Goal: Task Accomplishment & Management: Manage account settings

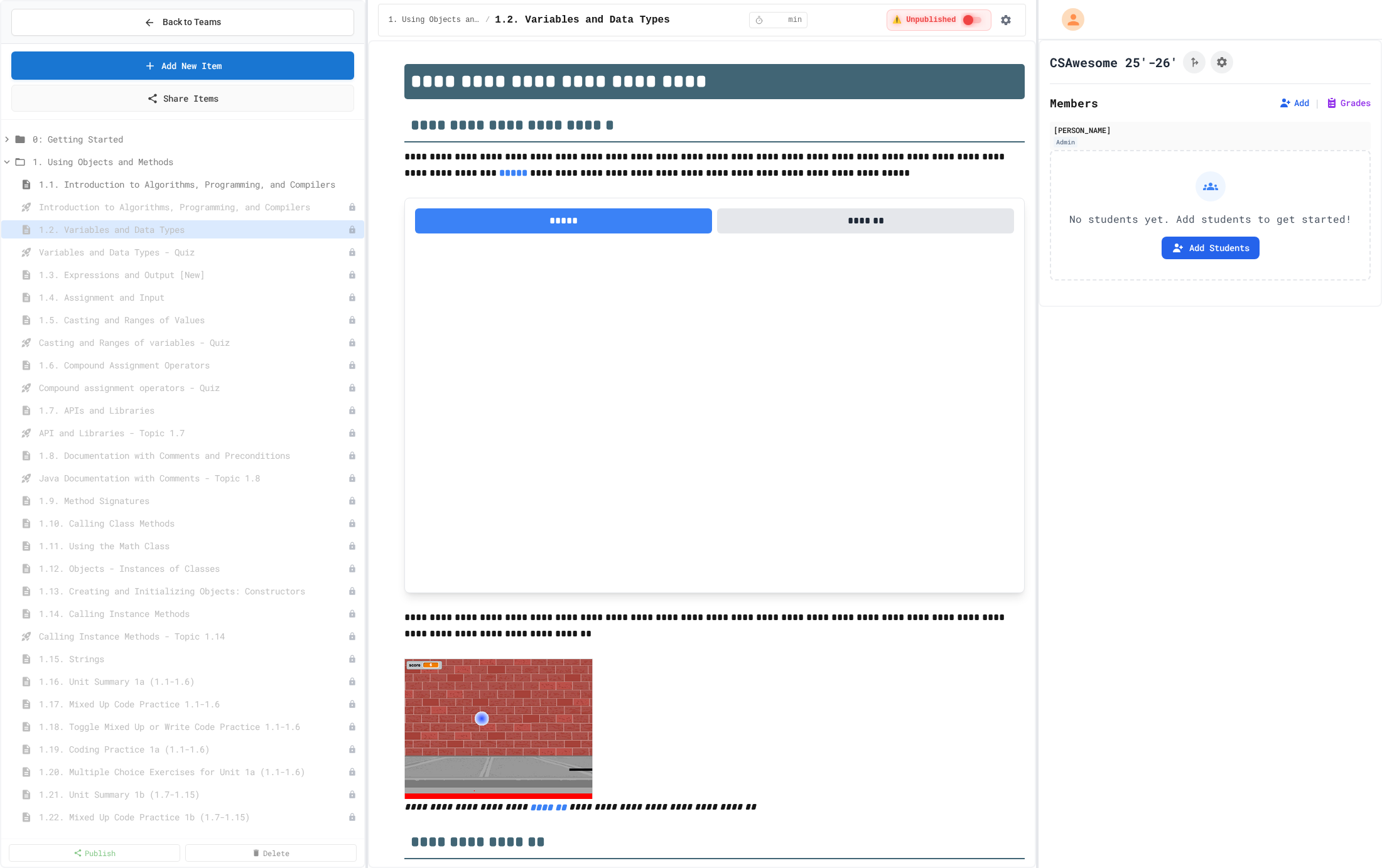
select select "***"
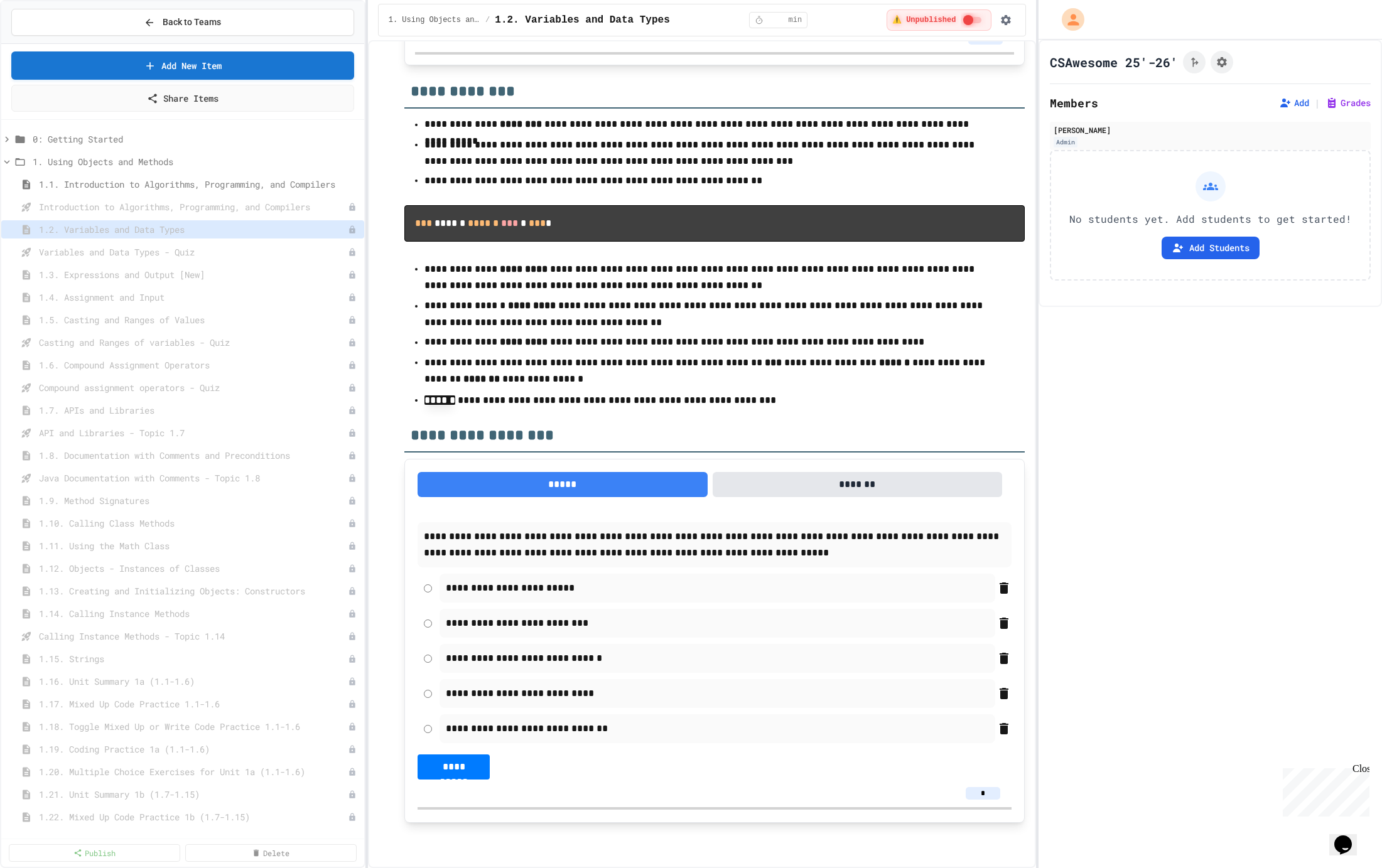
type textarea "*"
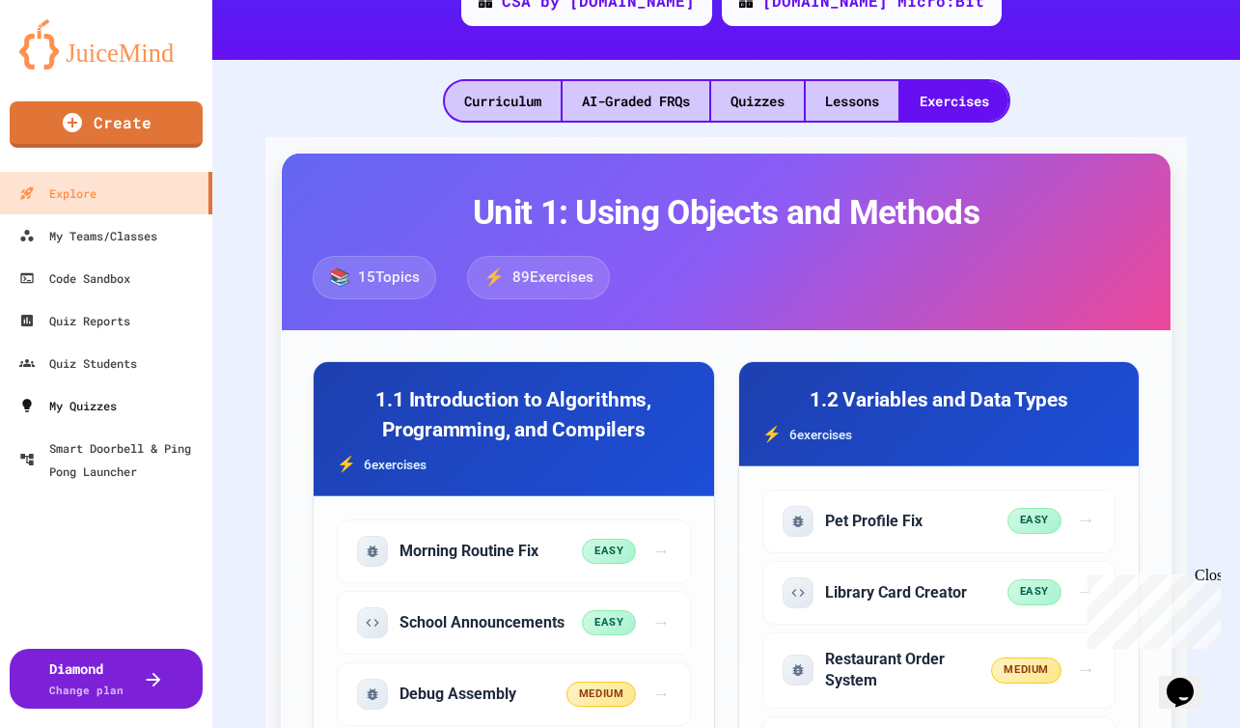
scroll to position [669, 0]
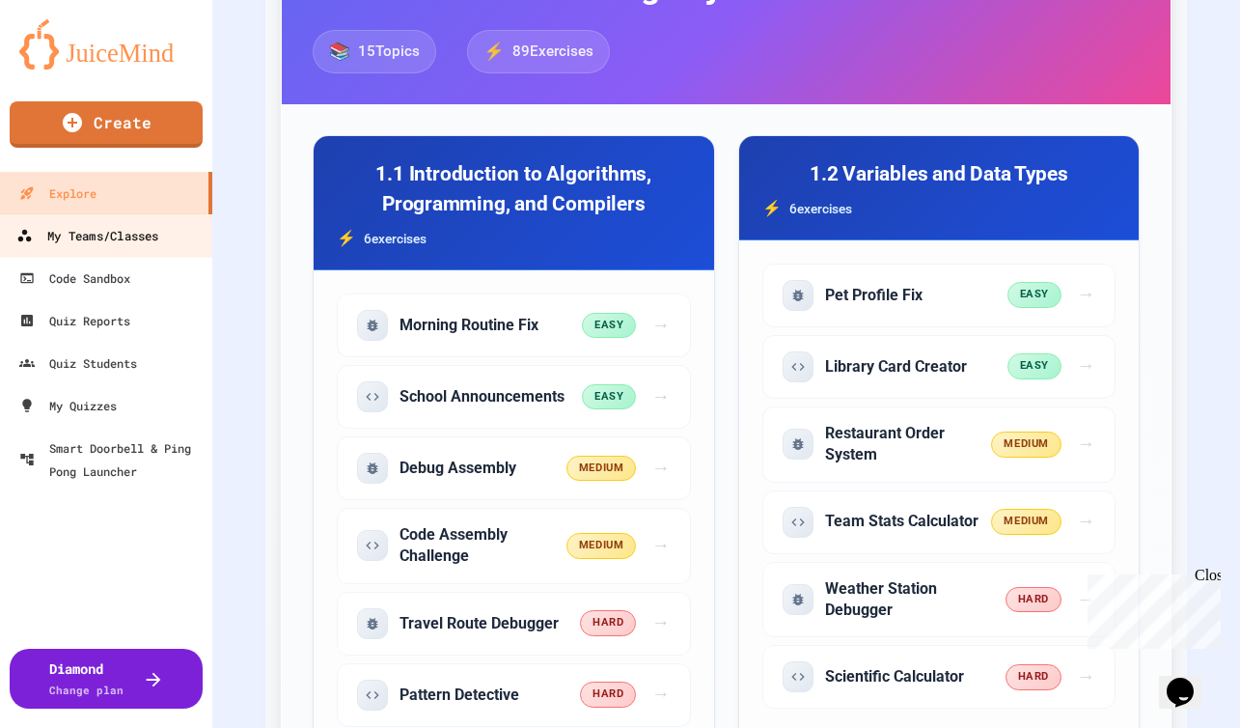
click at [128, 242] on div "My Teams/Classes" at bounding box center [87, 236] width 142 height 24
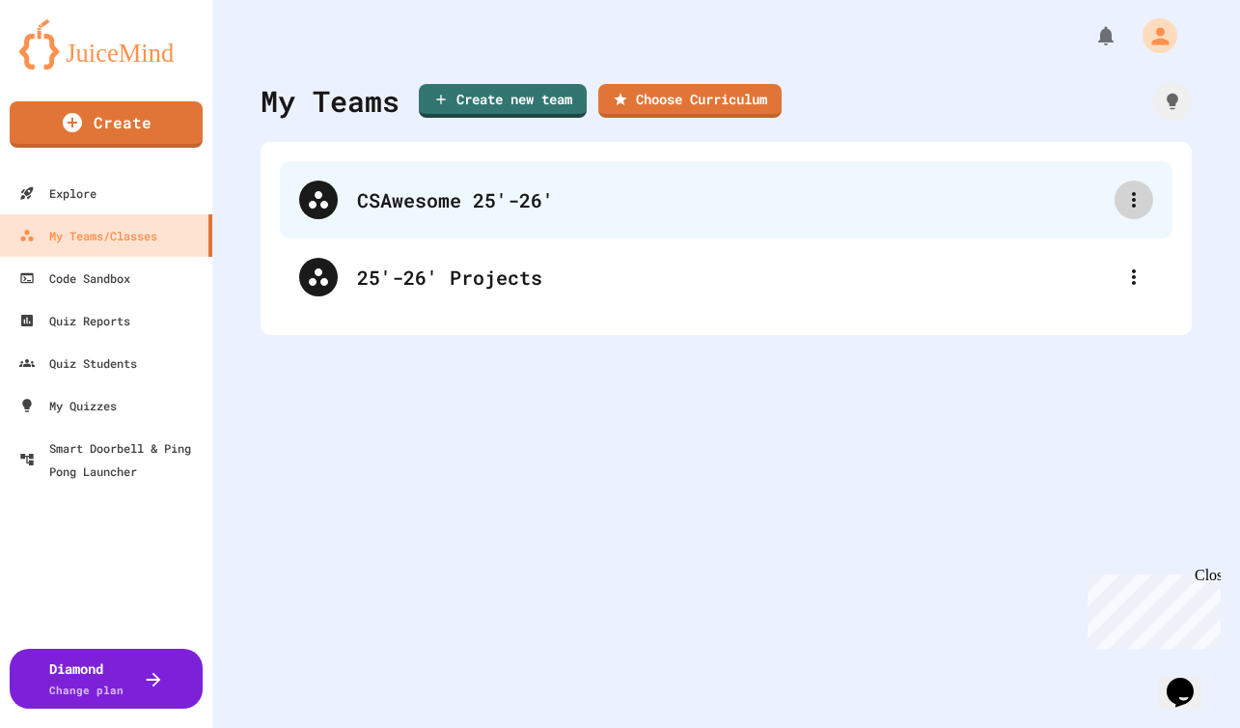
click at [1126, 196] on icon at bounding box center [1134, 199] width 23 height 23
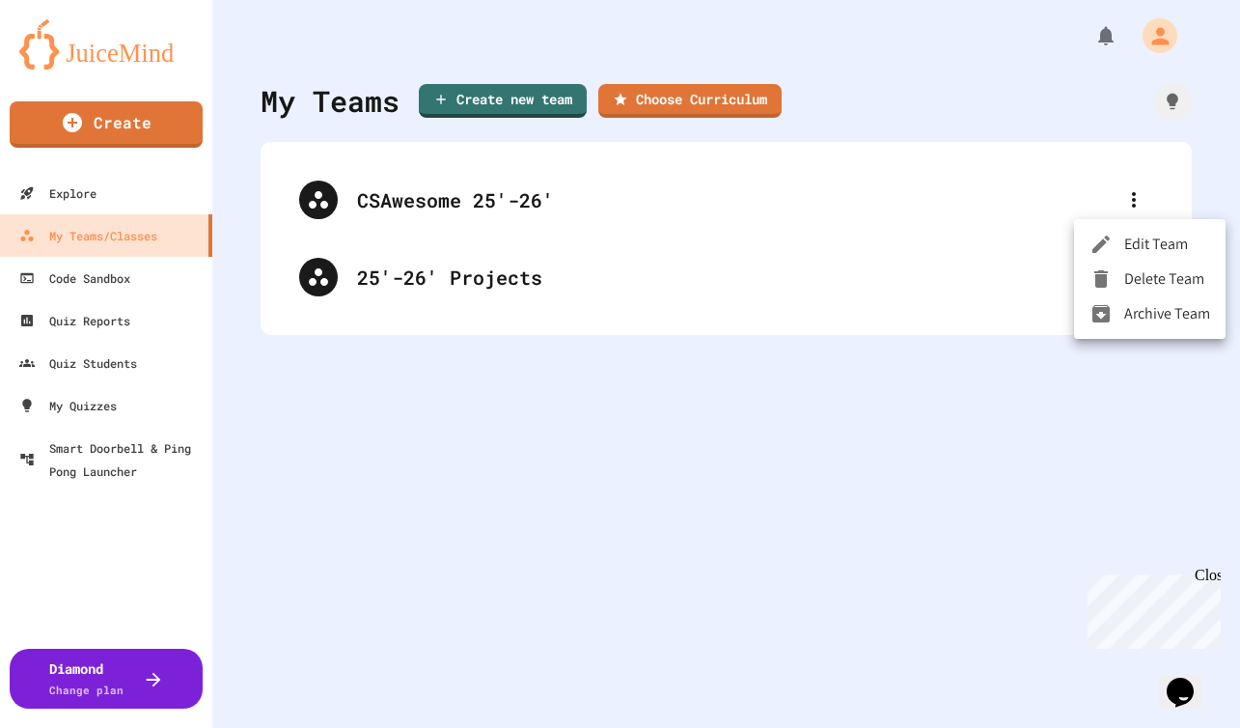
click at [685, 183] on div at bounding box center [620, 364] width 1240 height 728
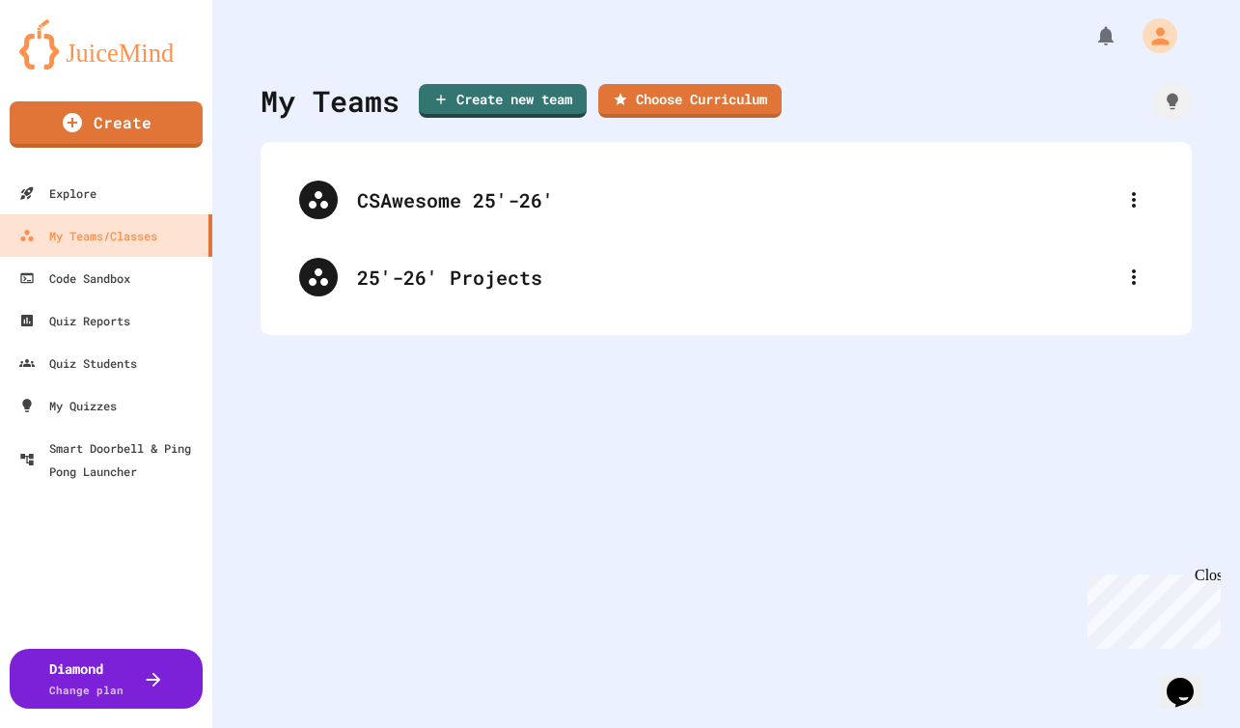
click at [503, 181] on div "CSAwesome 25'-26'" at bounding box center [726, 199] width 893 height 77
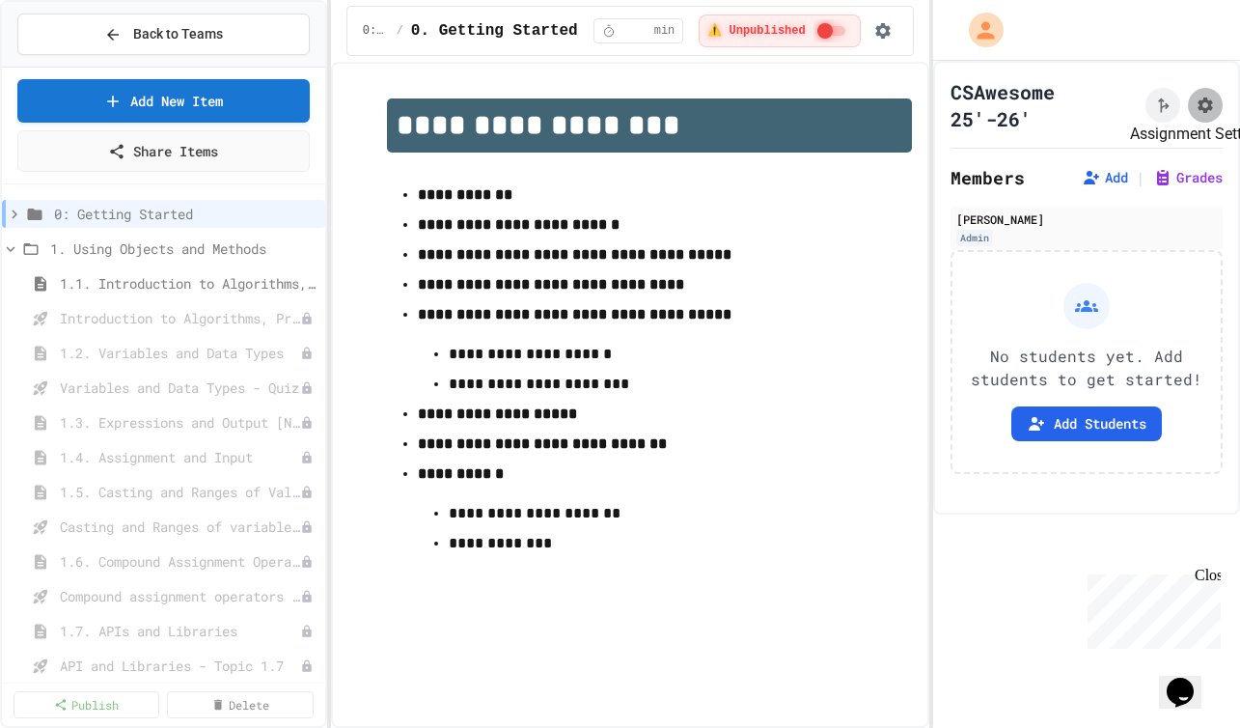
click at [1198, 101] on icon "Assignment Settings" at bounding box center [1205, 104] width 15 height 15
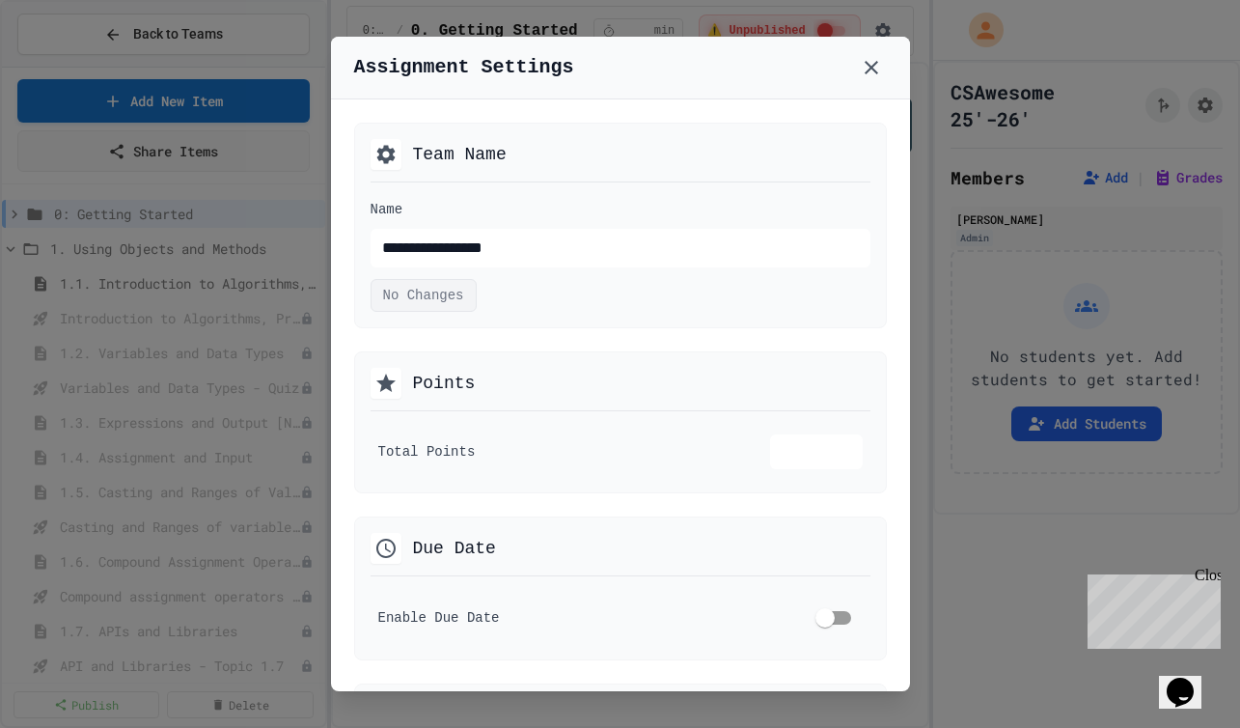
click at [388, 156] on icon at bounding box center [385, 154] width 18 height 18
click at [843, 70] on div "Assignment Settings" at bounding box center [620, 68] width 579 height 63
click at [862, 64] on icon at bounding box center [871, 67] width 23 height 23
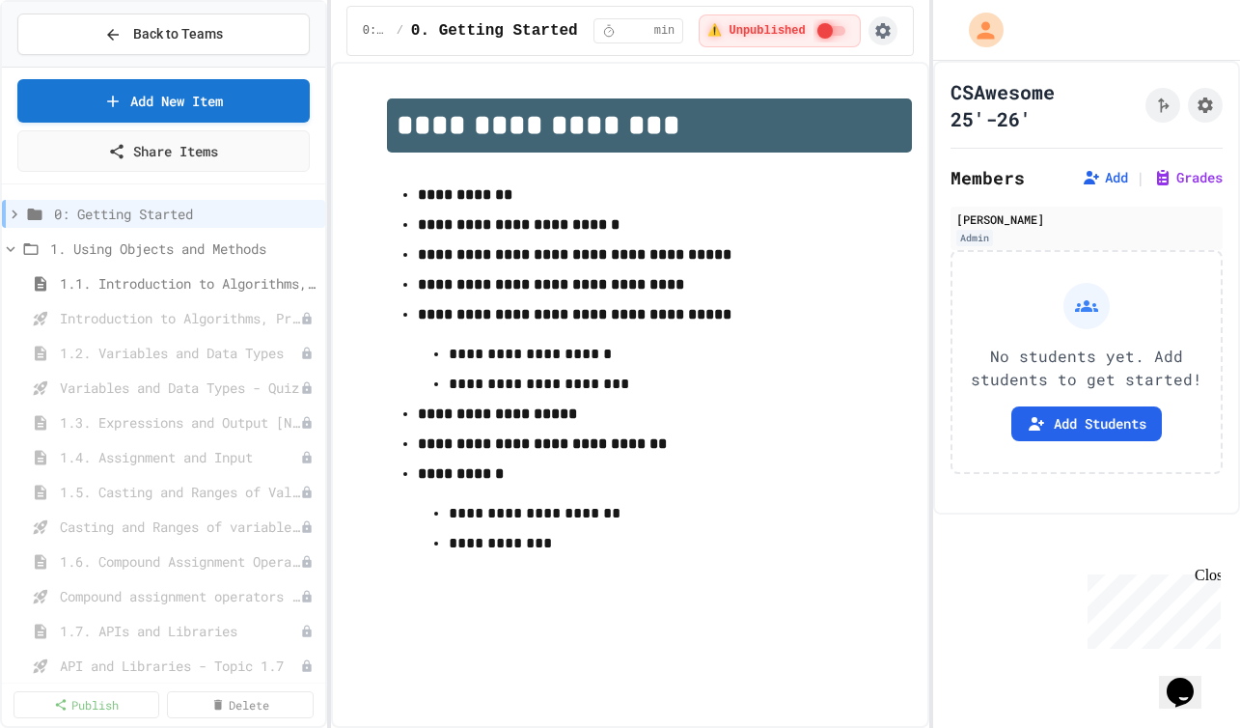
click at [881, 38] on icon "button" at bounding box center [883, 30] width 15 height 15
drag, startPoint x: 1112, startPoint y: 31, endPoint x: 1002, endPoint y: 33, distance: 110.1
click at [1110, 31] on div at bounding box center [620, 364] width 1240 height 728
click at [991, 30] on icon "My Account" at bounding box center [989, 31] width 34 height 34
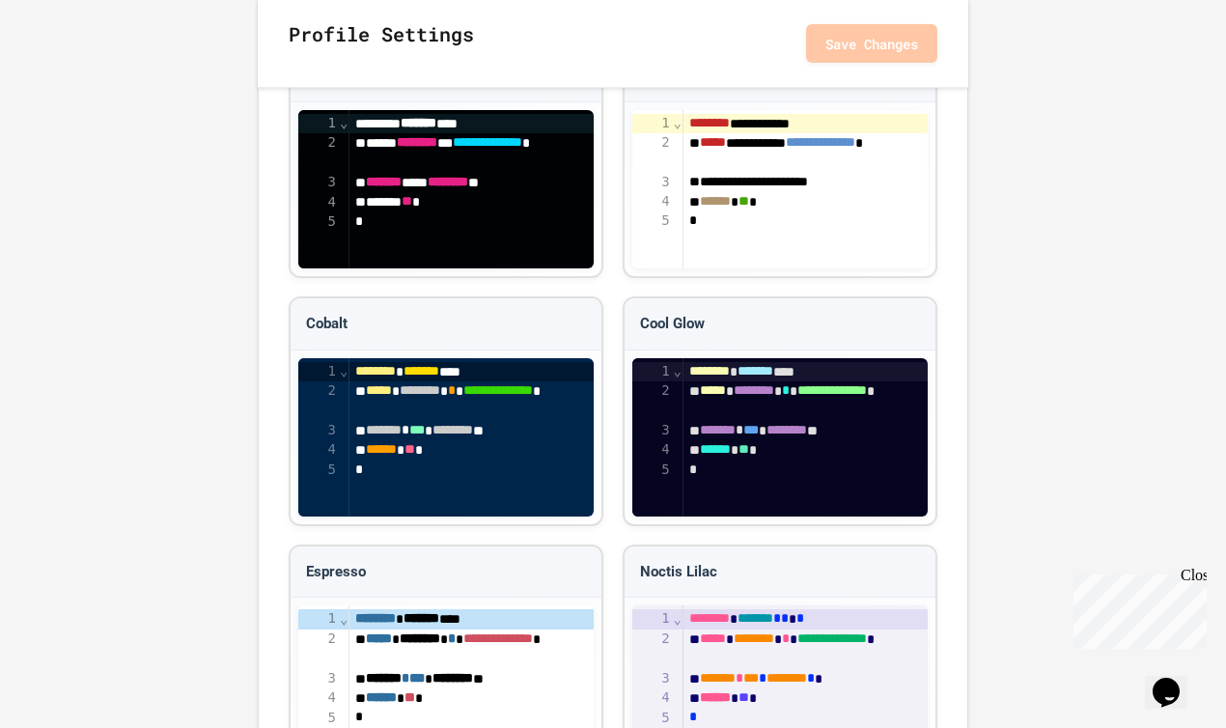
scroll to position [2246, 0]
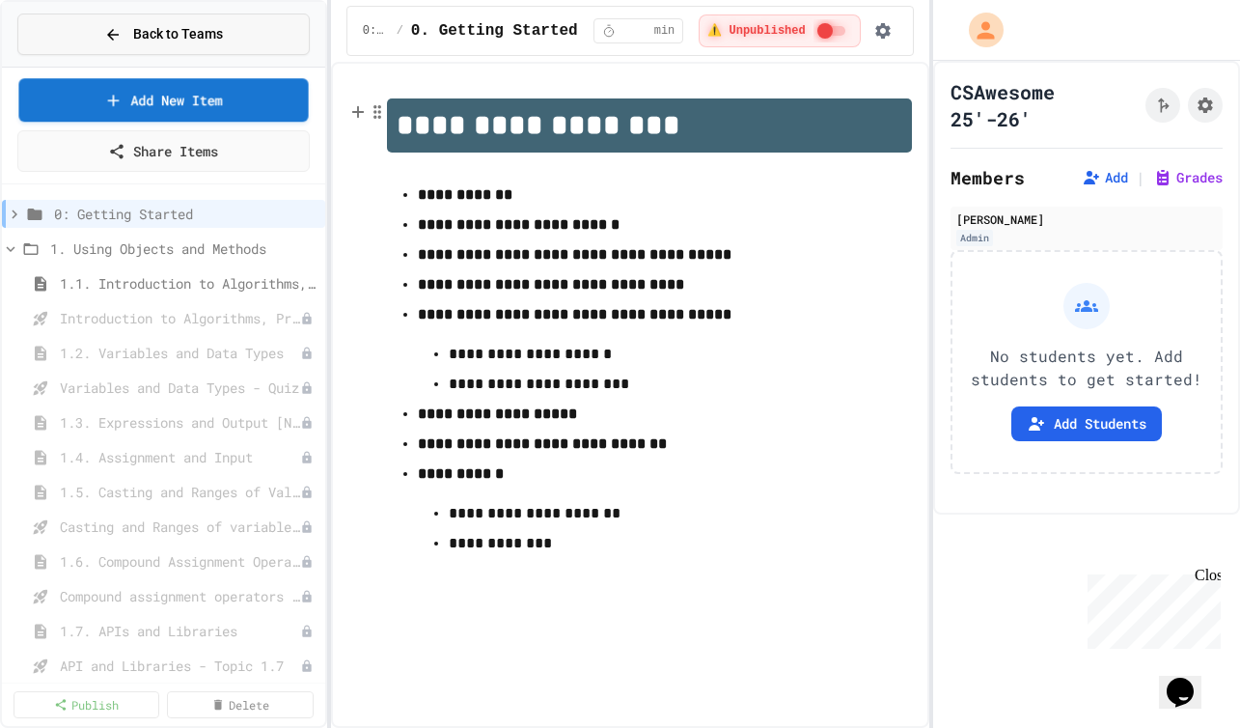
click at [91, 41] on button "Back to Teams" at bounding box center [163, 35] width 292 height 42
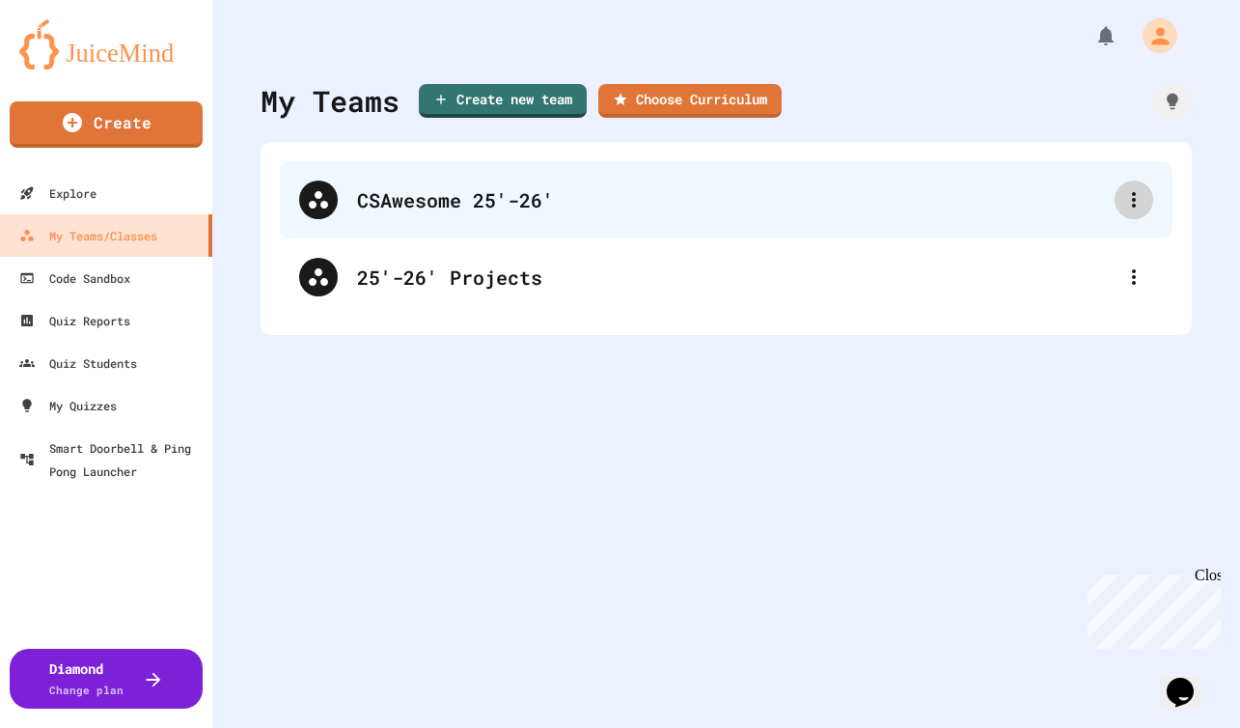
click at [1130, 204] on icon at bounding box center [1134, 199] width 23 height 23
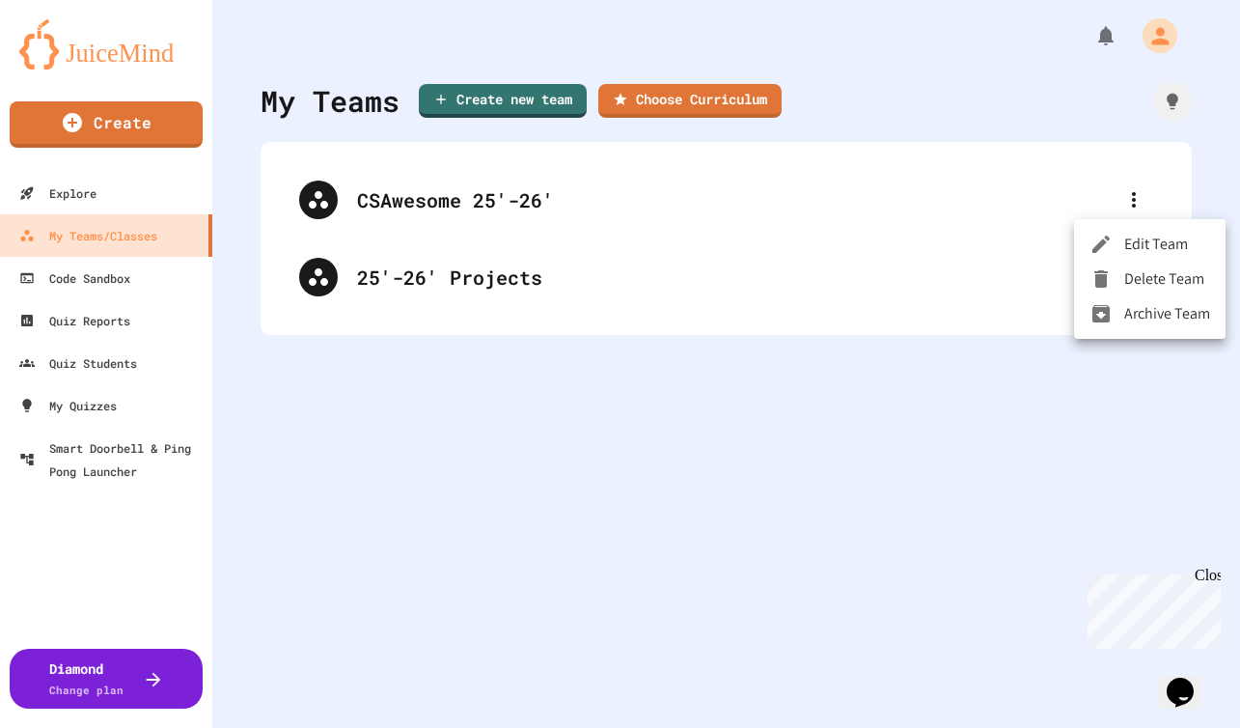
click at [1122, 252] on div at bounding box center [1107, 244] width 35 height 23
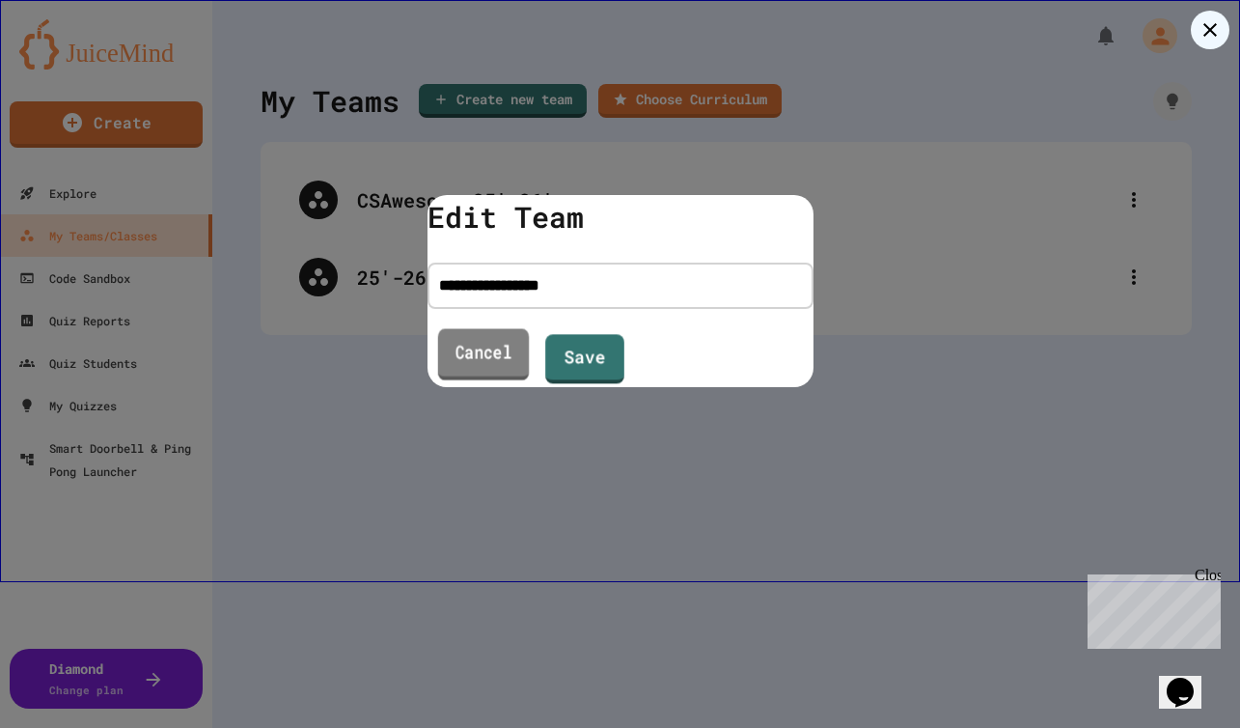
click at [499, 358] on link "Cancel" at bounding box center [482, 355] width 91 height 52
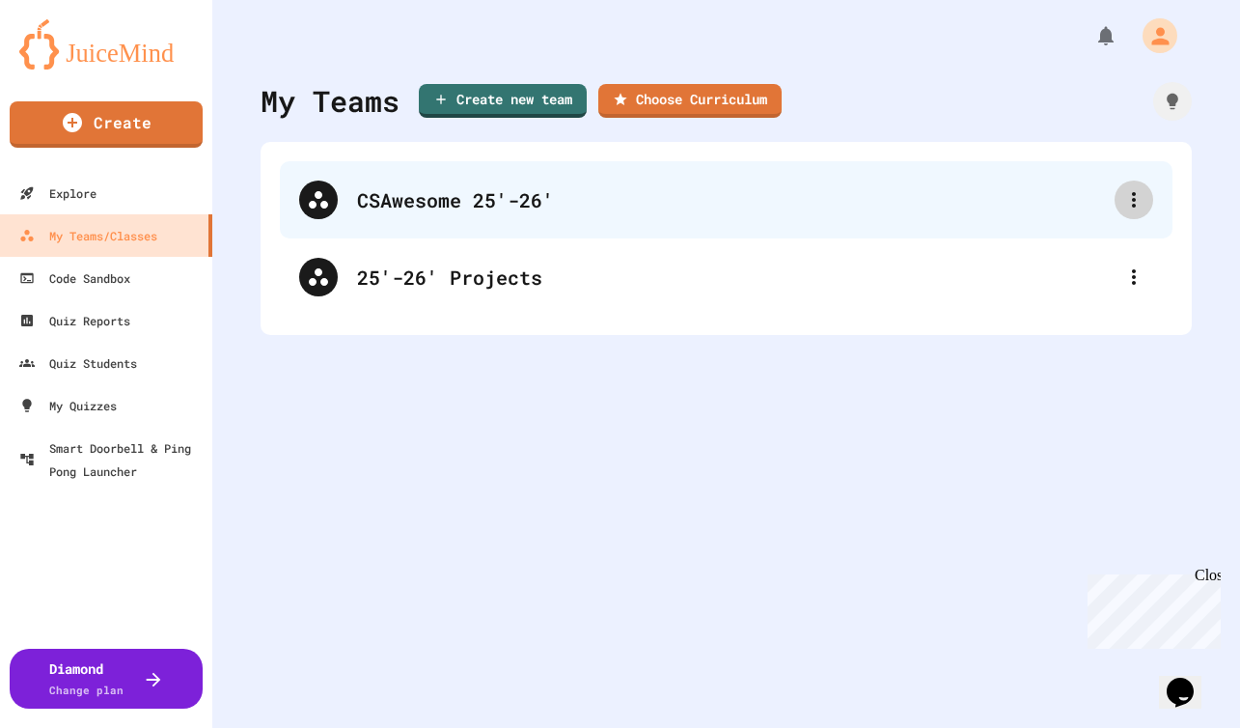
click at [1123, 192] on icon at bounding box center [1134, 199] width 23 height 23
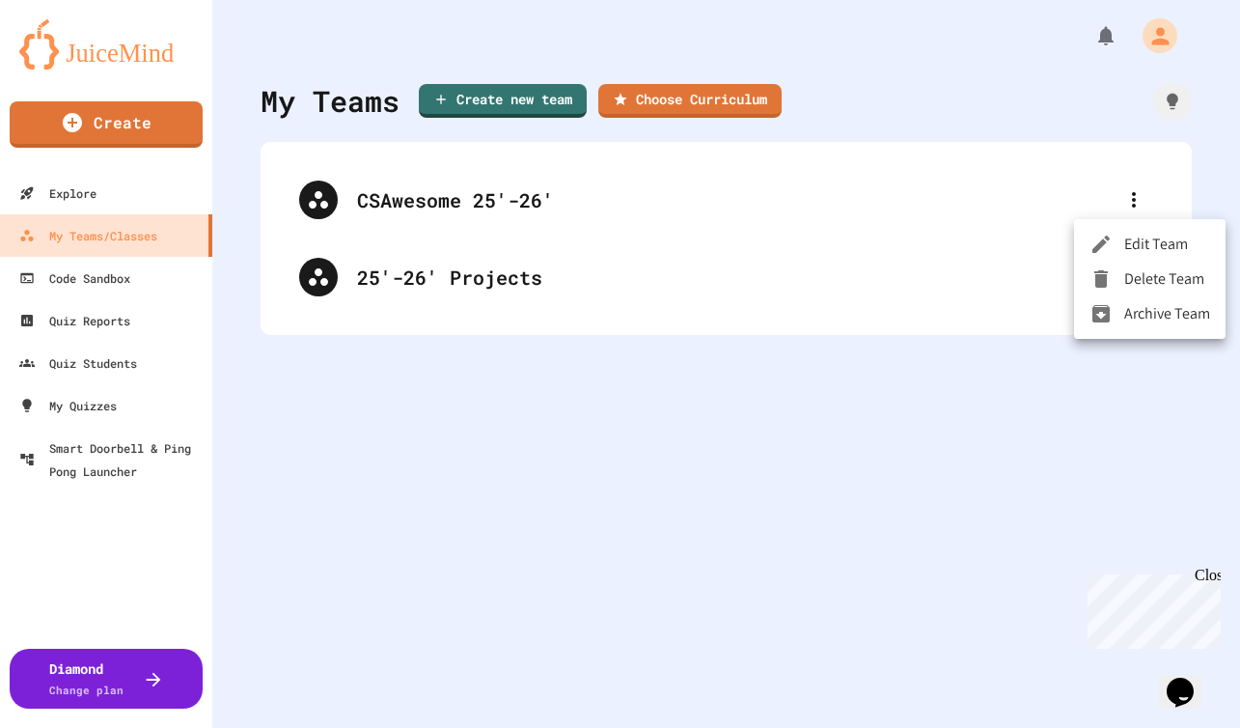
drag, startPoint x: 1169, startPoint y: 40, endPoint x: 1139, endPoint y: 39, distance: 29.9
click at [1168, 40] on div at bounding box center [620, 364] width 1240 height 728
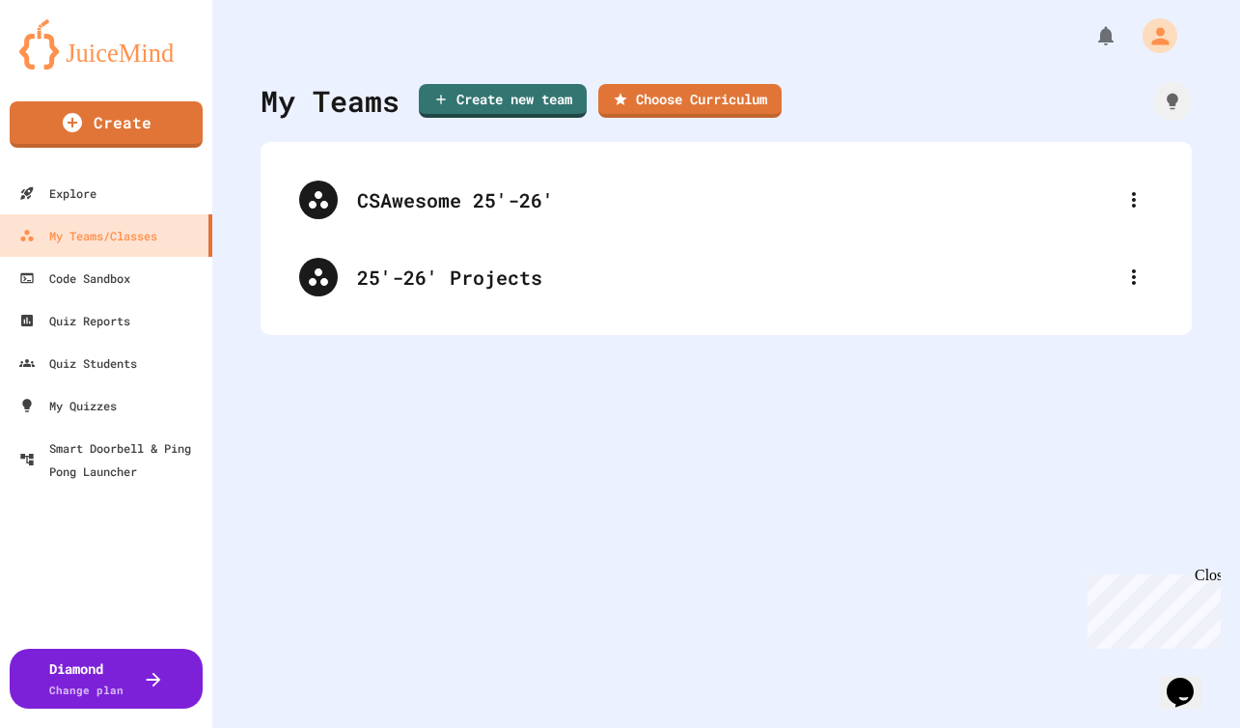
click at [1139, 39] on body "We are updating our servers at 7PM EST [DATE]. [PERSON_NAME] should continue to…" at bounding box center [620, 364] width 1240 height 728
click at [1146, 38] on icon "My Account" at bounding box center [1161, 35] width 31 height 31
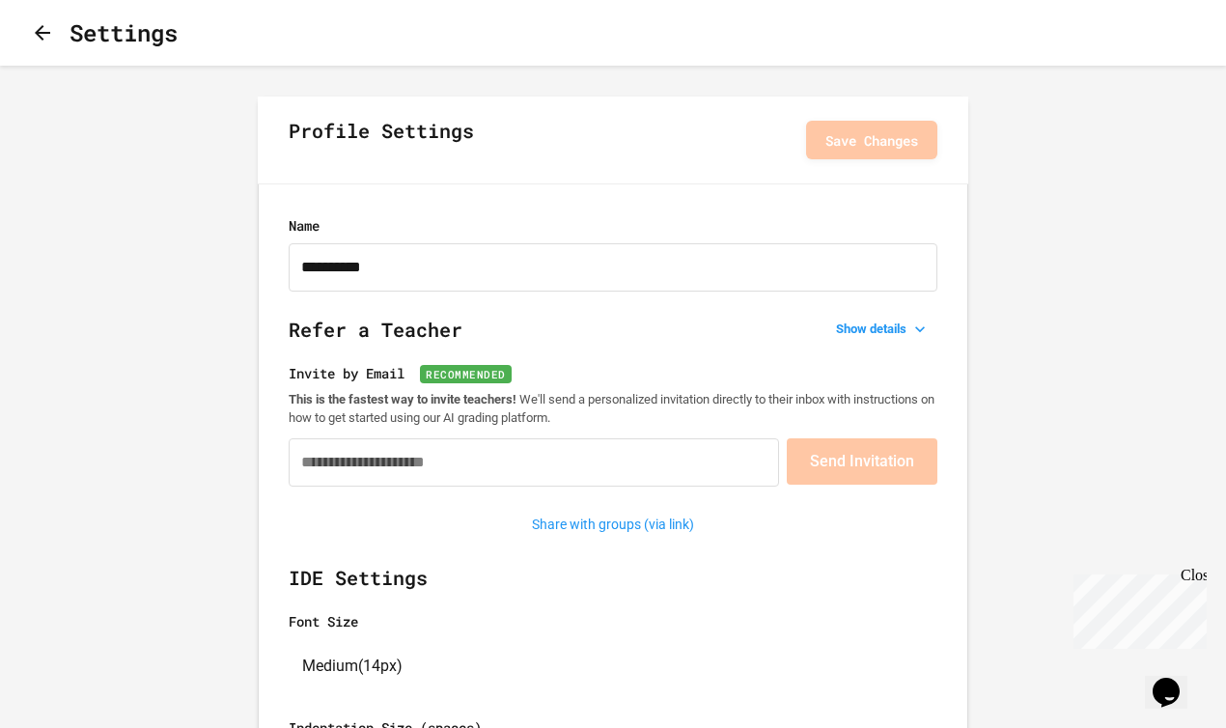
click at [35, 15] on div "Settings" at bounding box center [104, 32] width 147 height 35
click at [43, 21] on button "button" at bounding box center [42, 33] width 23 height 24
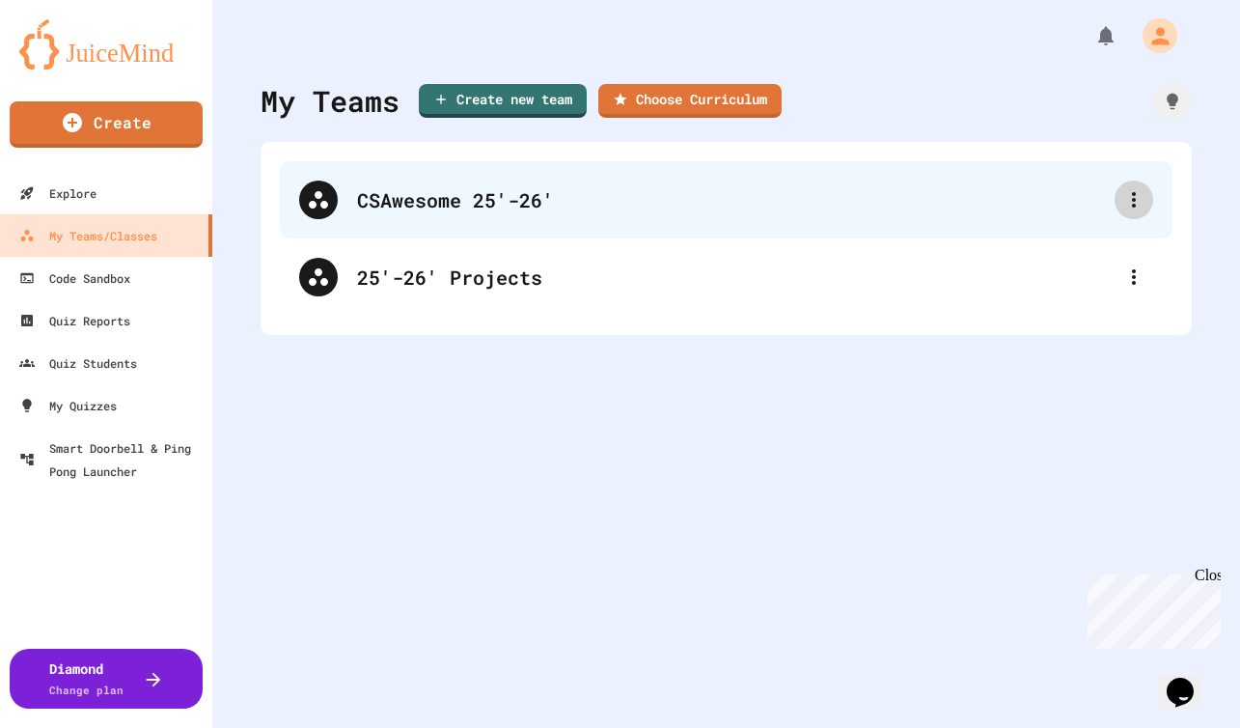
click at [1123, 202] on icon at bounding box center [1134, 199] width 23 height 23
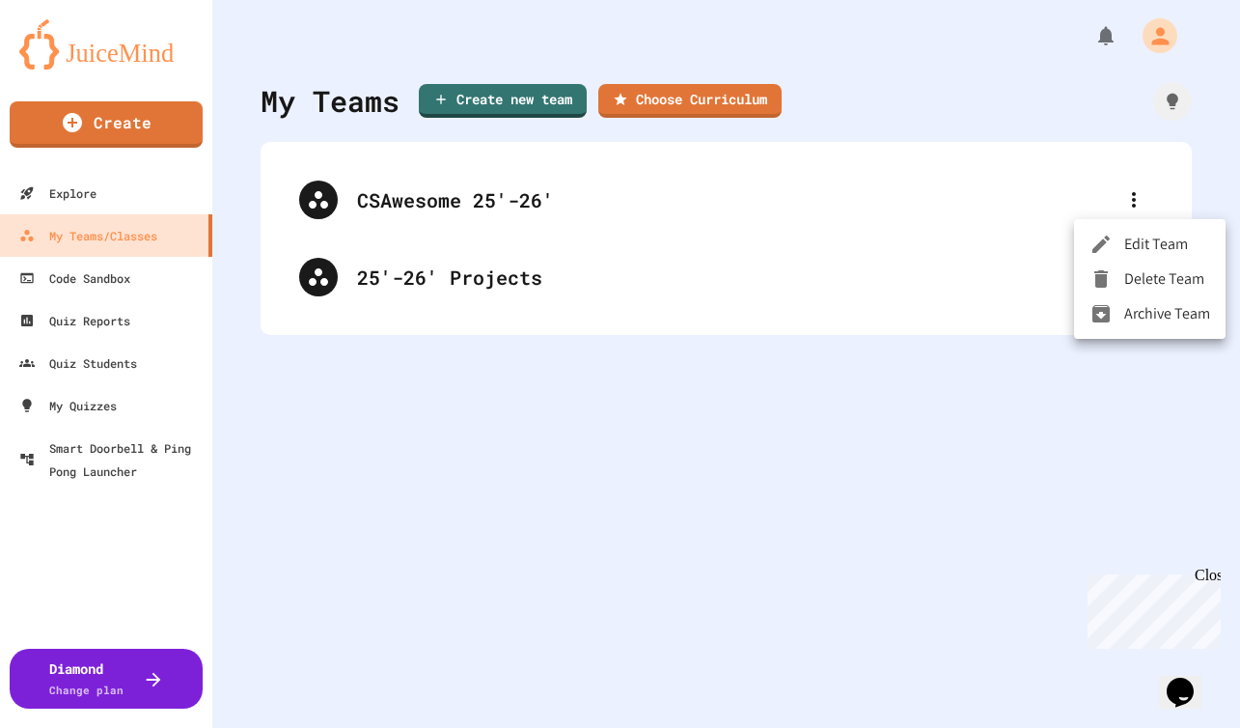
click at [403, 191] on div at bounding box center [620, 364] width 1240 height 728
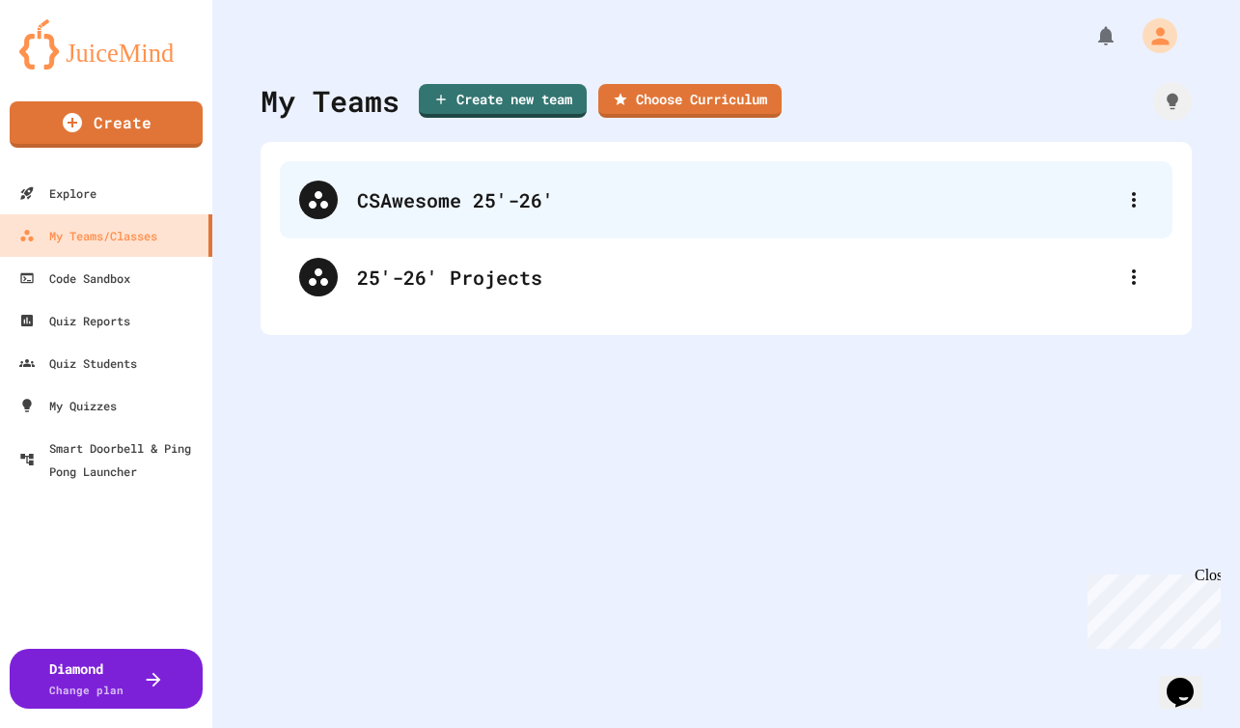
click at [435, 202] on div "CSAwesome 25'-26'" at bounding box center [736, 199] width 758 height 29
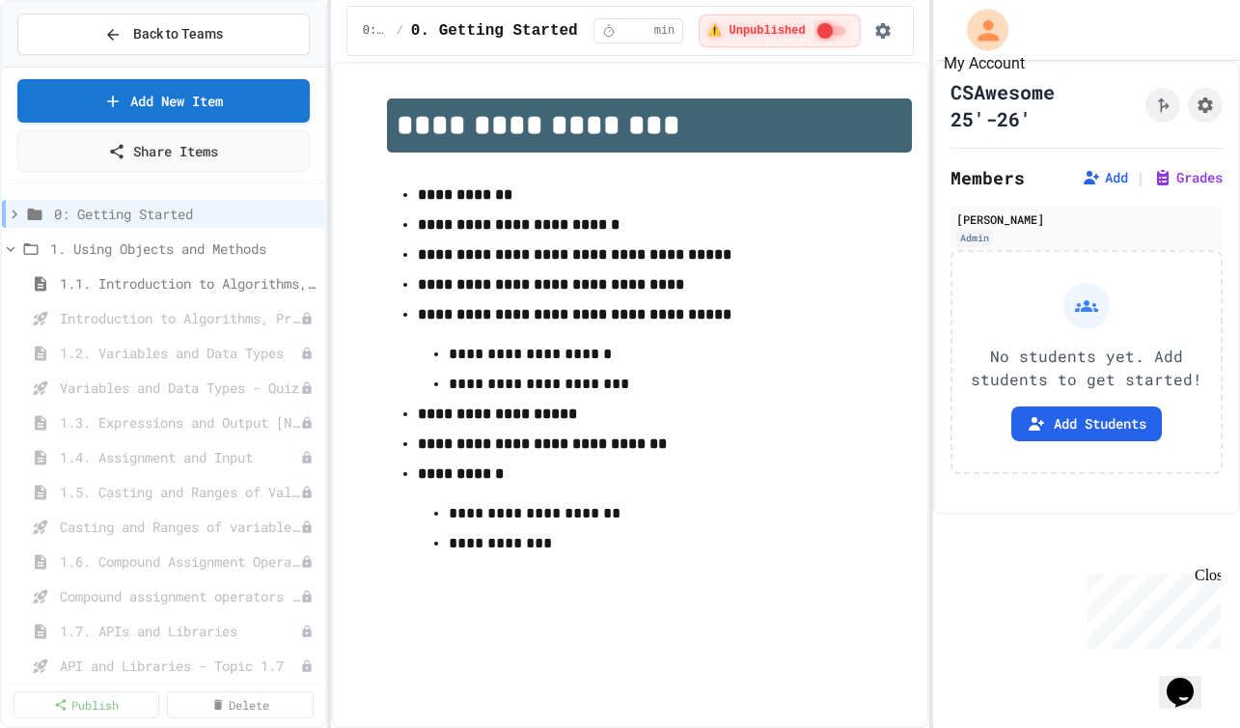
click at [998, 38] on icon "My Account" at bounding box center [987, 29] width 31 height 31
drag, startPoint x: 1086, startPoint y: 42, endPoint x: 1124, endPoint y: 68, distance: 45.2
click at [1089, 44] on div at bounding box center [620, 364] width 1240 height 728
click at [1207, 111] on button "Assignment Settings" at bounding box center [1205, 105] width 35 height 35
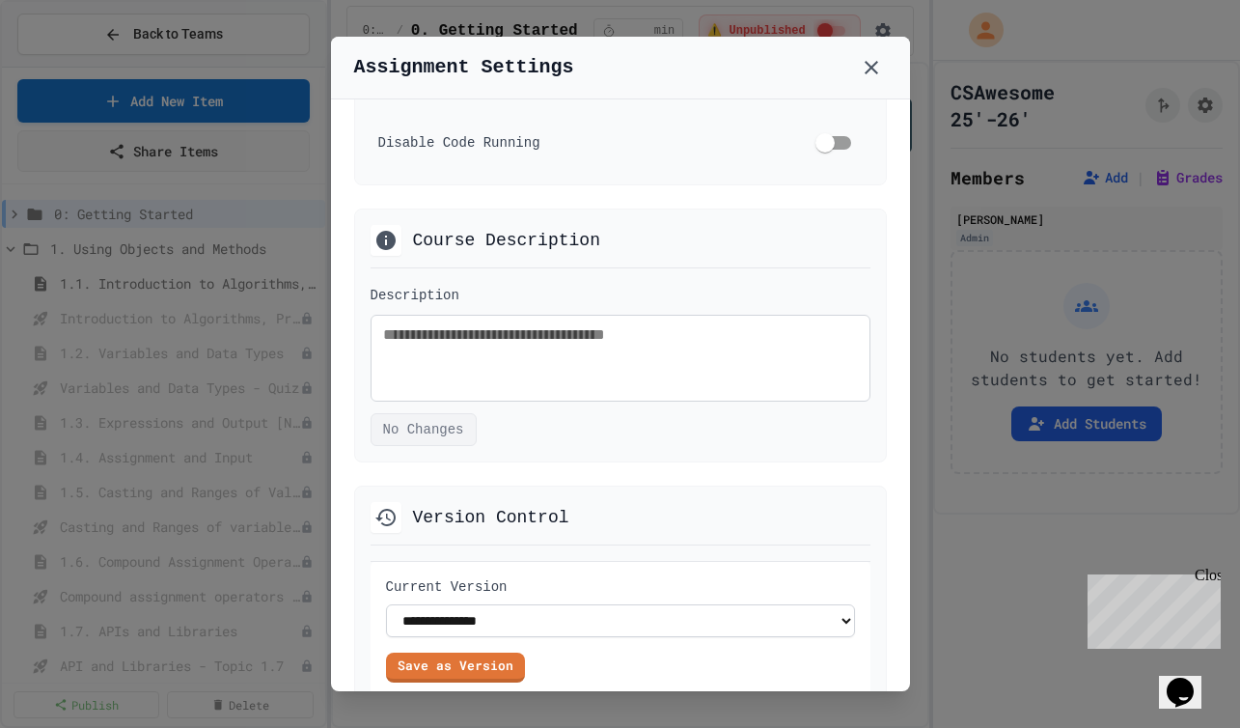
scroll to position [1279, 0]
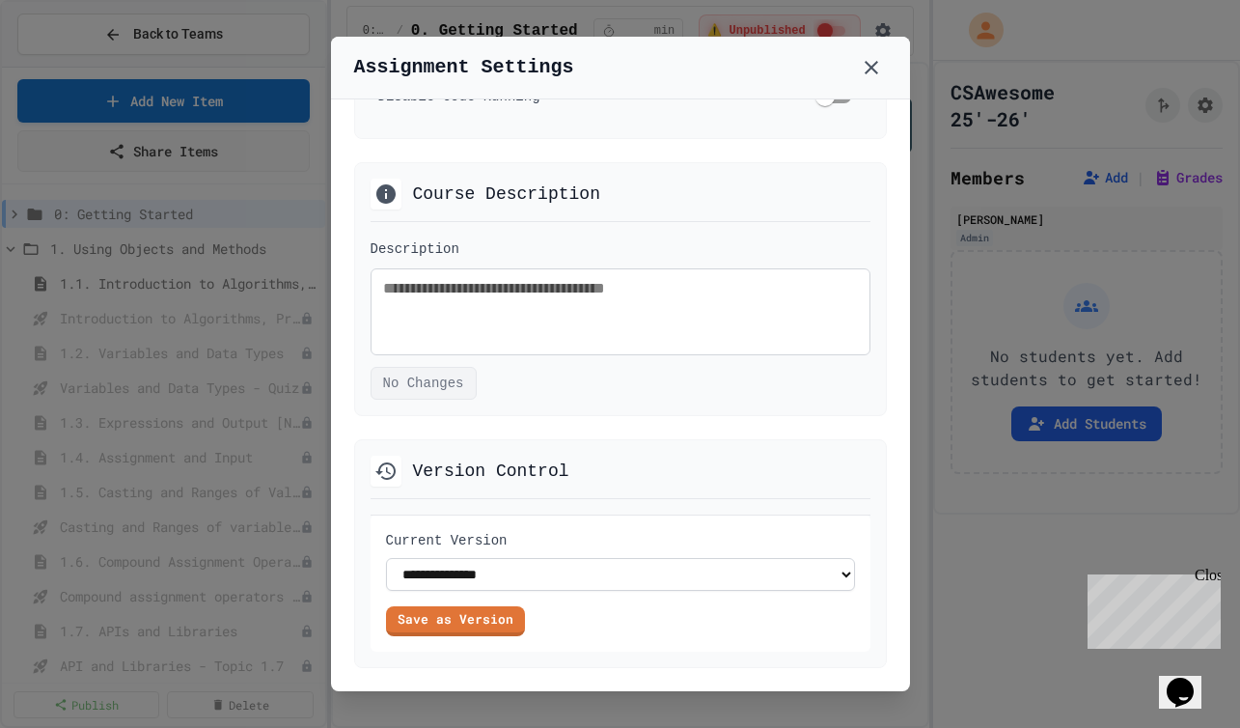
click at [863, 50] on div "Assignment Settings" at bounding box center [620, 68] width 579 height 63
click at [868, 60] on icon at bounding box center [871, 67] width 23 height 23
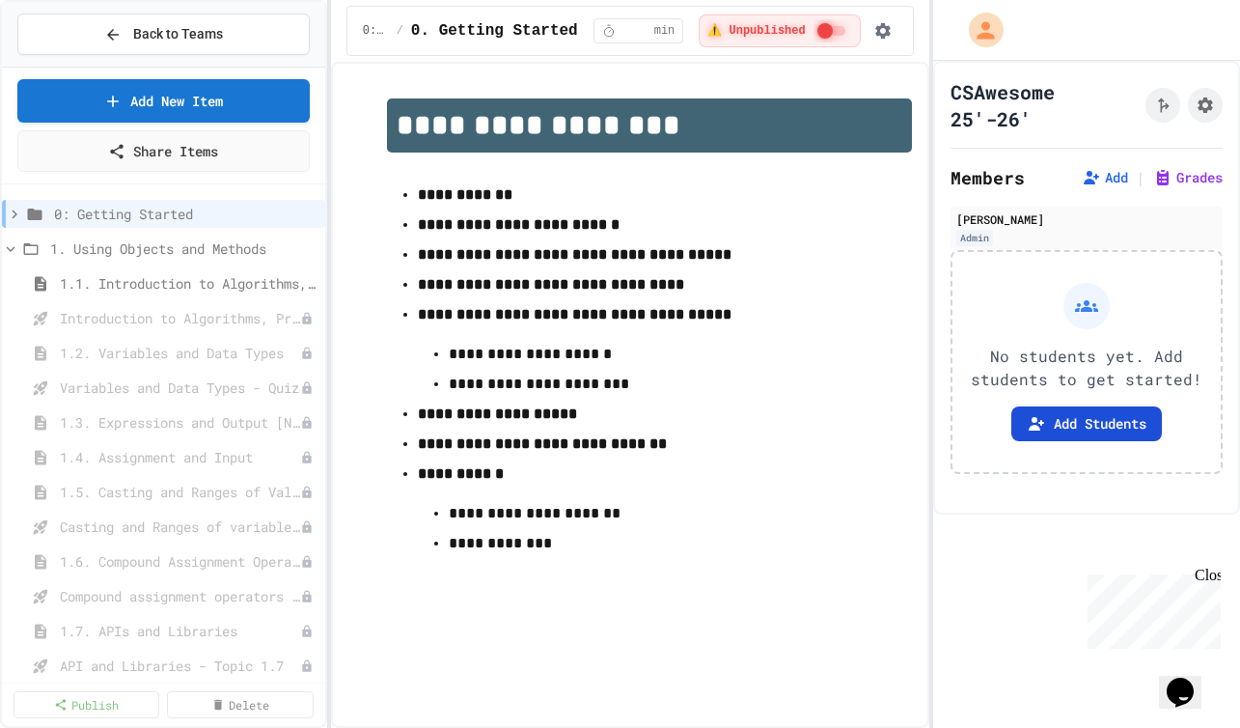
click at [1121, 432] on button "Add Students" at bounding box center [1087, 423] width 151 height 35
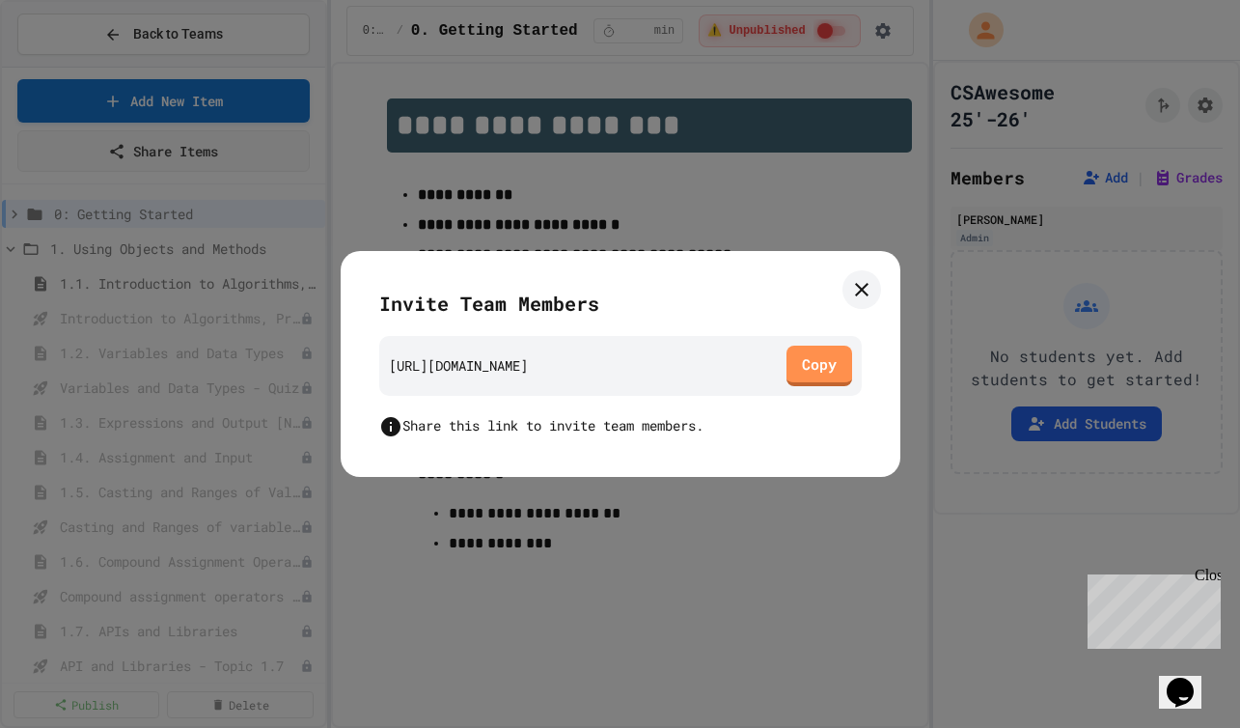
click at [528, 375] on div "[URL][DOMAIN_NAME]" at bounding box center [458, 365] width 139 height 20
click at [816, 367] on link "Copy" at bounding box center [819, 364] width 67 height 43
drag, startPoint x: 864, startPoint y: 292, endPoint x: 851, endPoint y: 288, distance: 13.4
click at [864, 292] on icon at bounding box center [862, 290] width 14 height 14
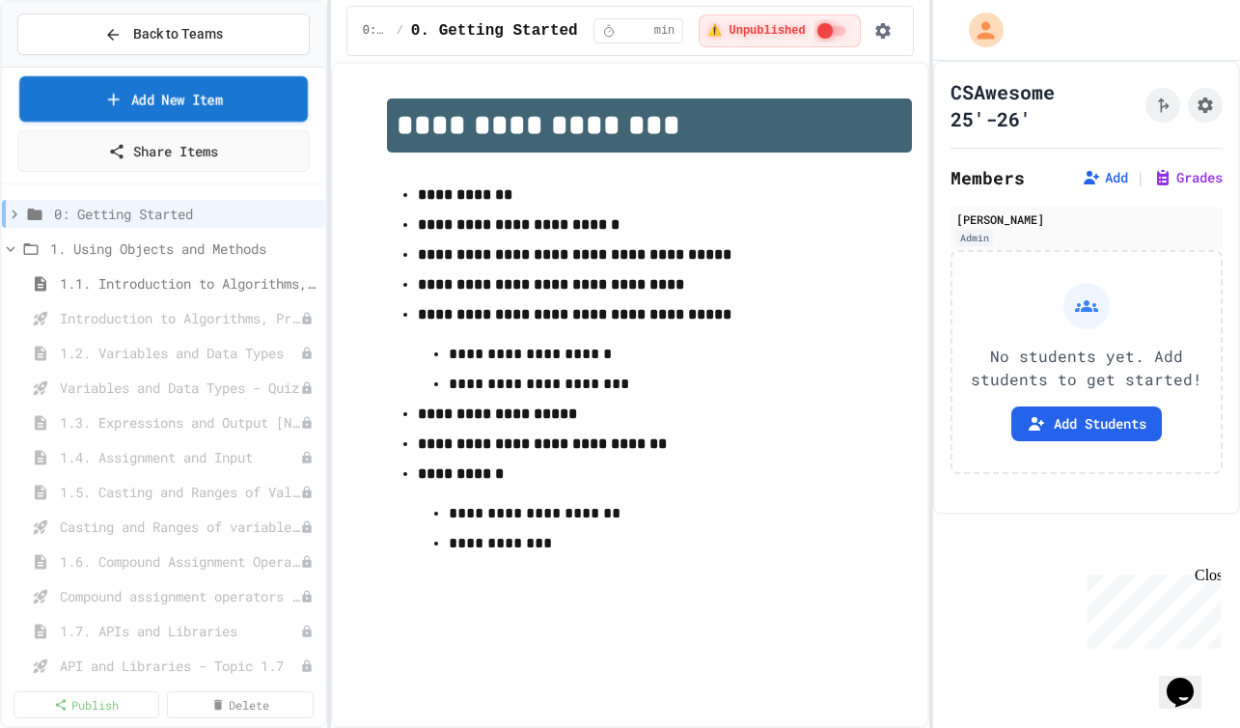
click at [149, 106] on link "Add New Item" at bounding box center [163, 98] width 289 height 45
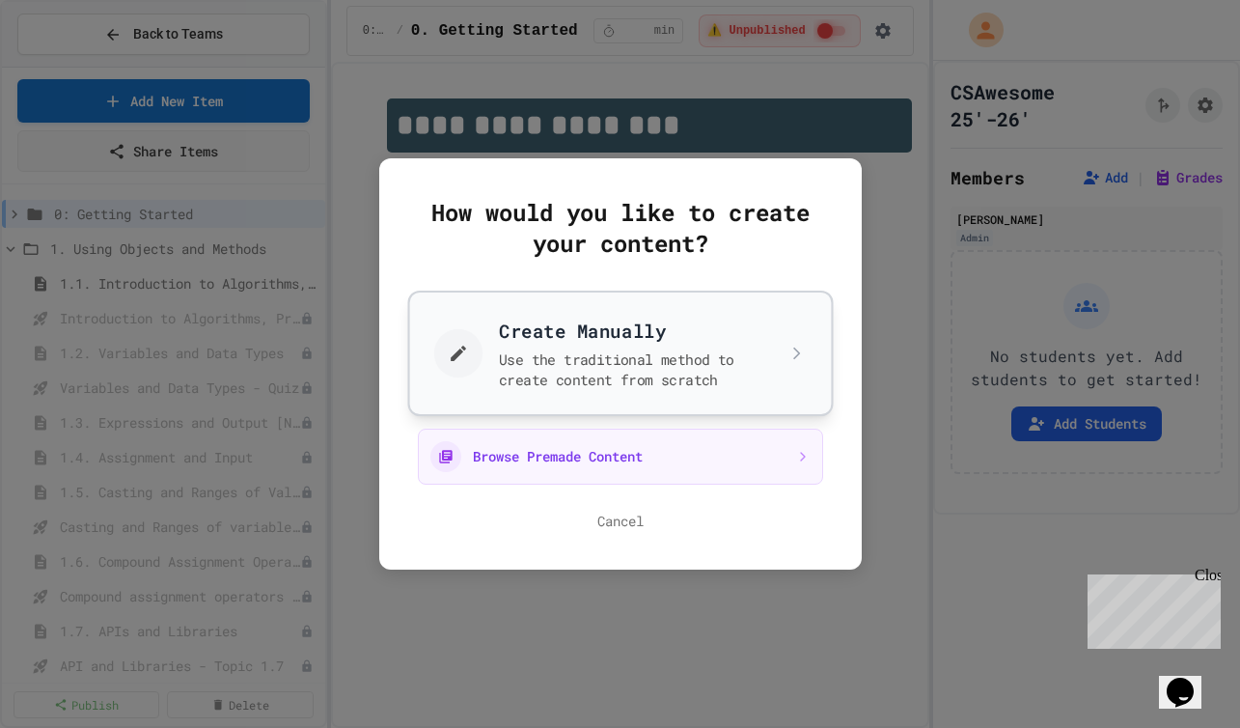
click at [819, 350] on button "Create Manually Use the traditional method to create content from scratch" at bounding box center [620, 353] width 426 height 125
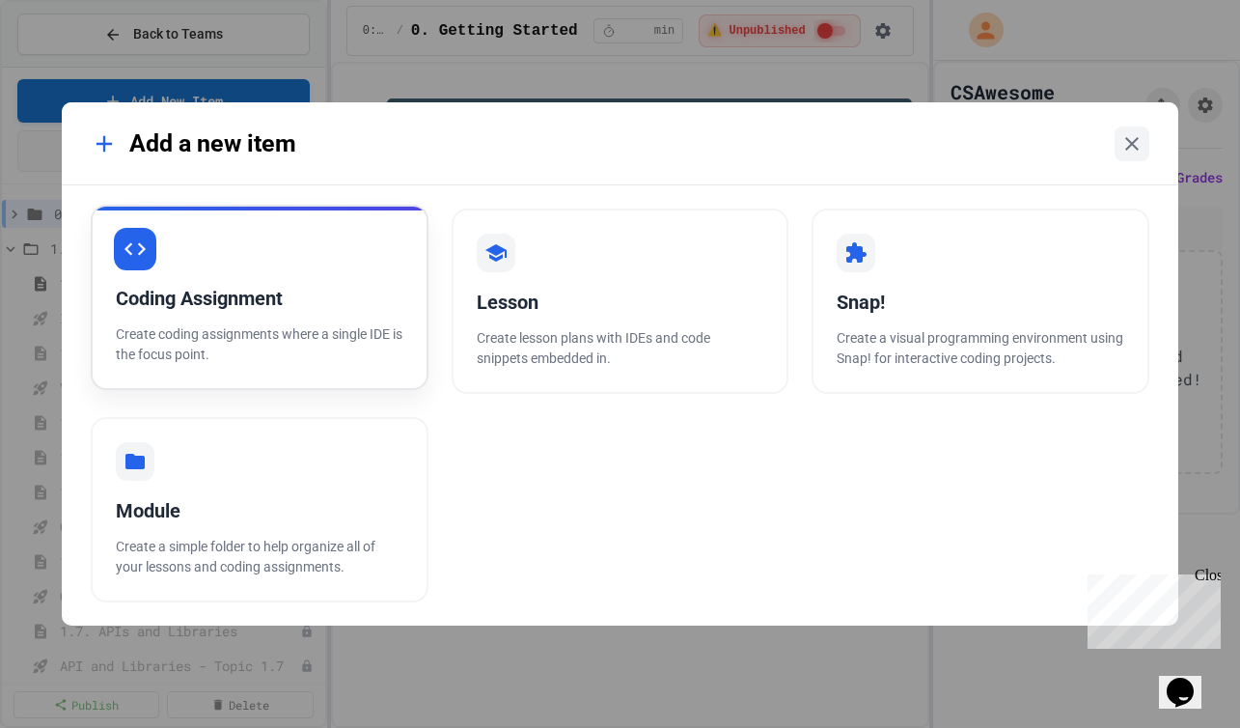
click at [296, 318] on div "Coding Assignment Create coding assignments where a single IDE is the focus poi…" at bounding box center [260, 297] width 338 height 185
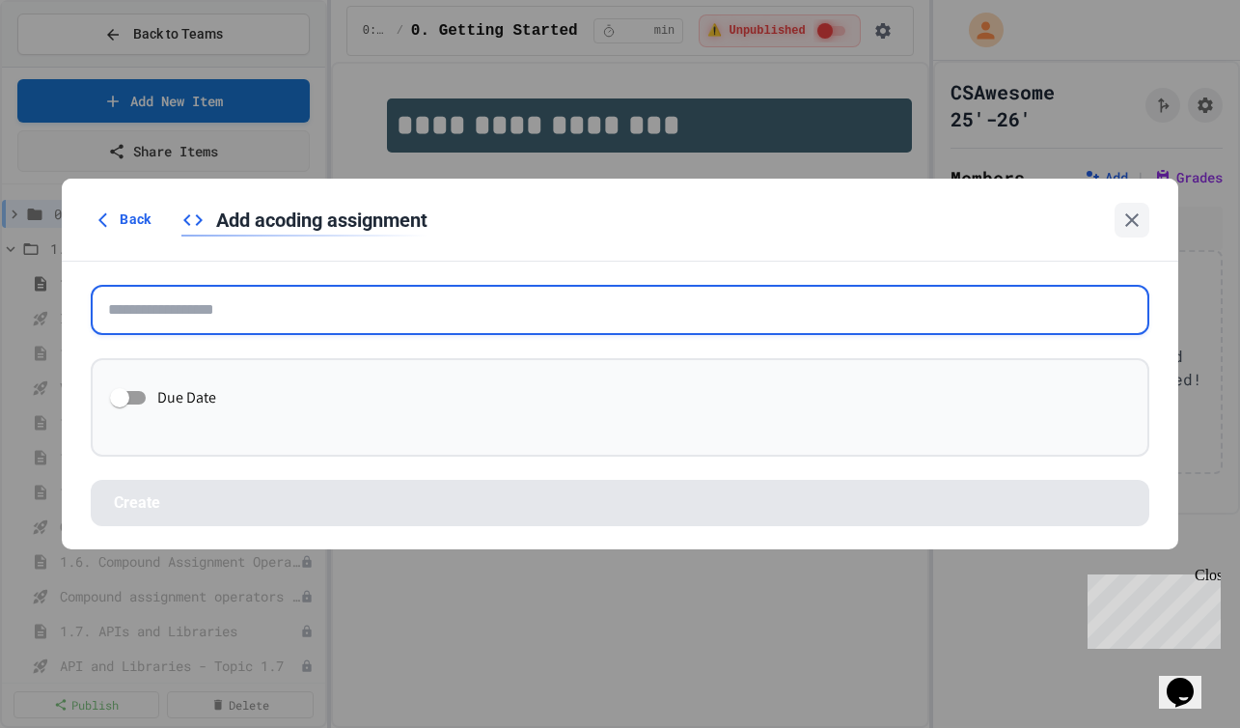
click at [296, 318] on input "text" at bounding box center [620, 310] width 1059 height 50
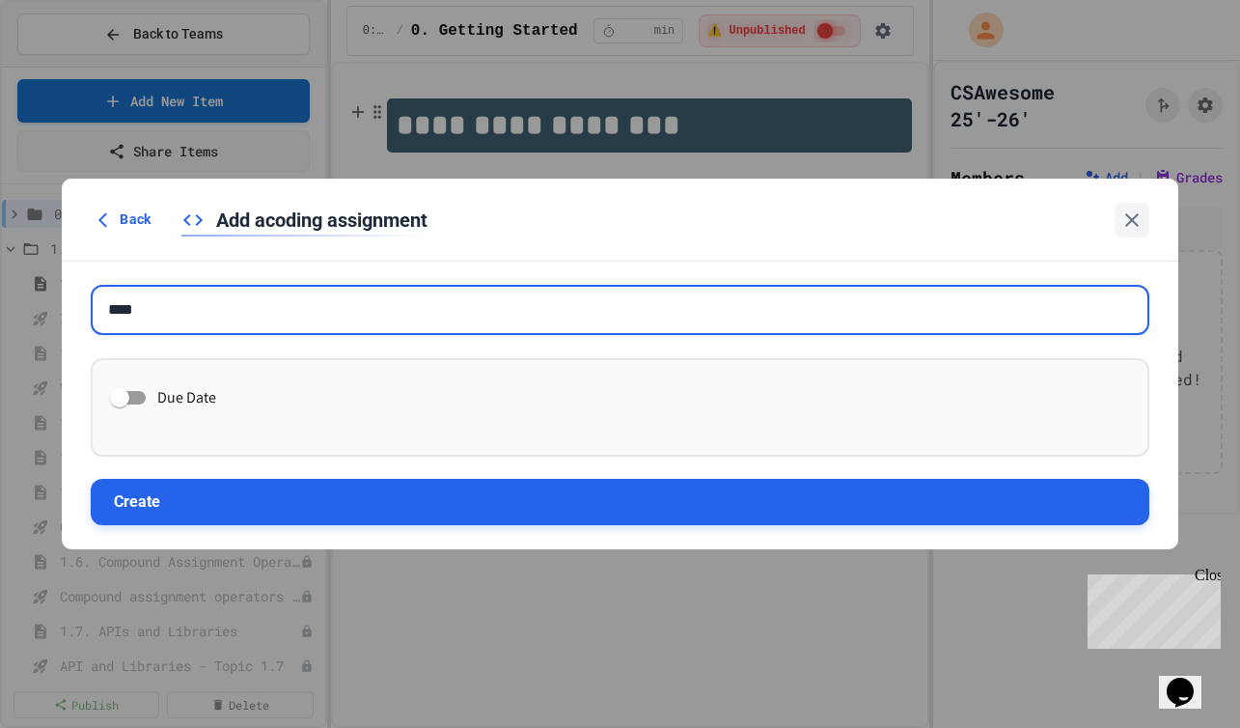
type input "****"
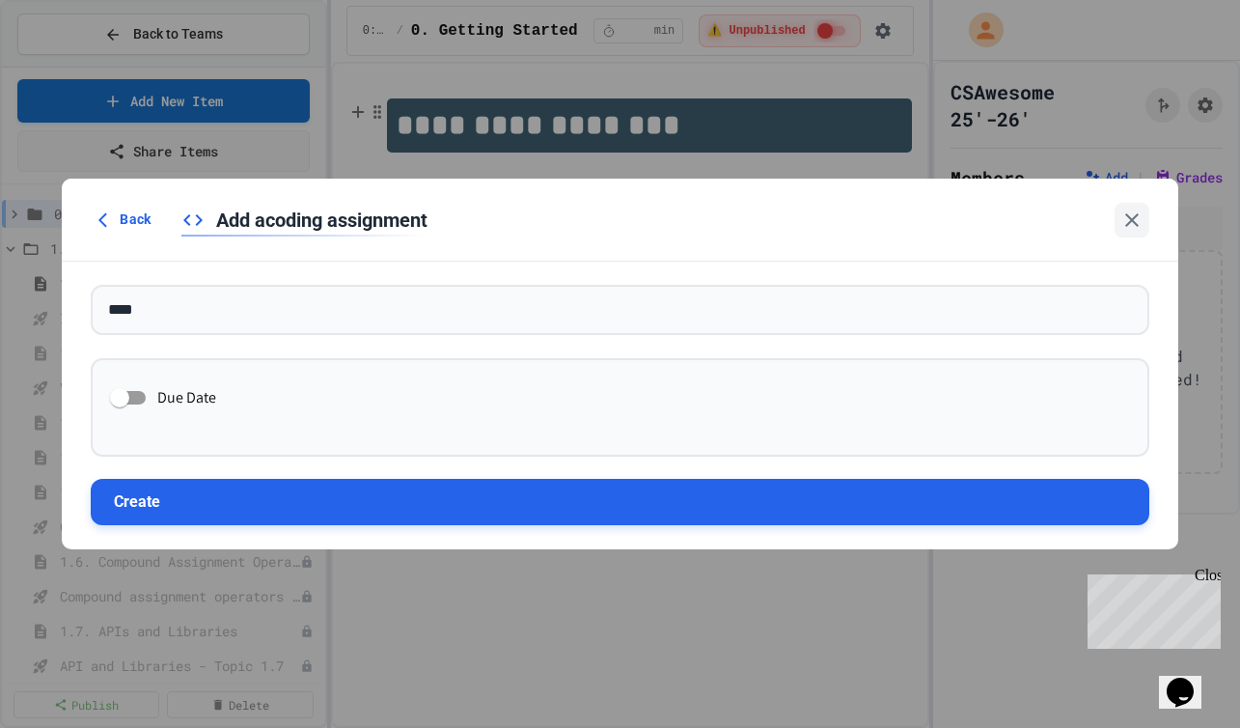
click at [282, 487] on button "Create" at bounding box center [620, 502] width 1059 height 46
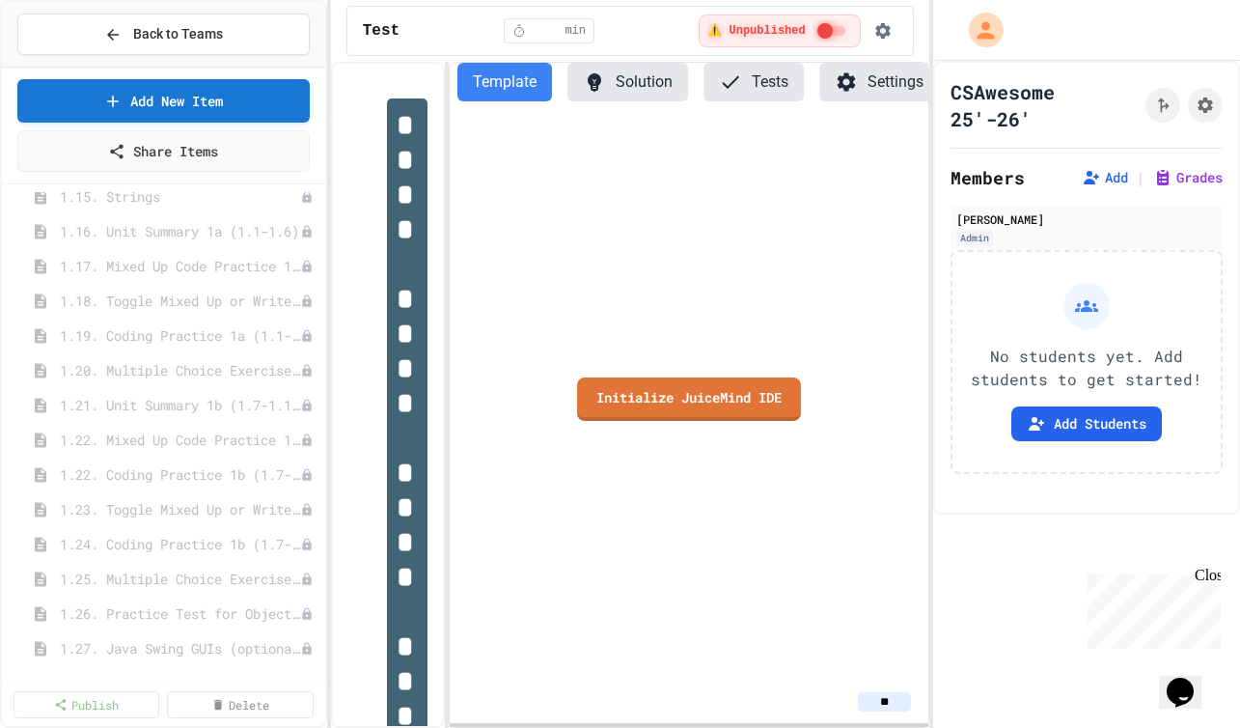
scroll to position [1236, 0]
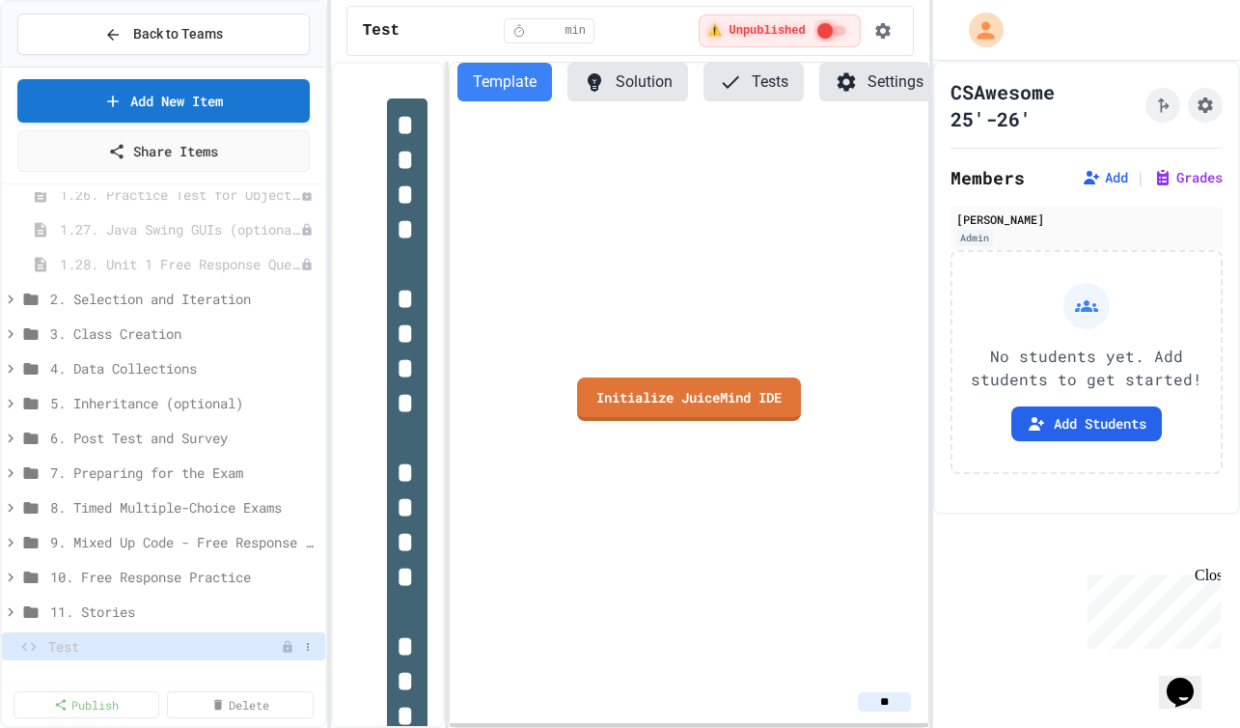
click at [247, 653] on span "Test" at bounding box center [164, 646] width 233 height 20
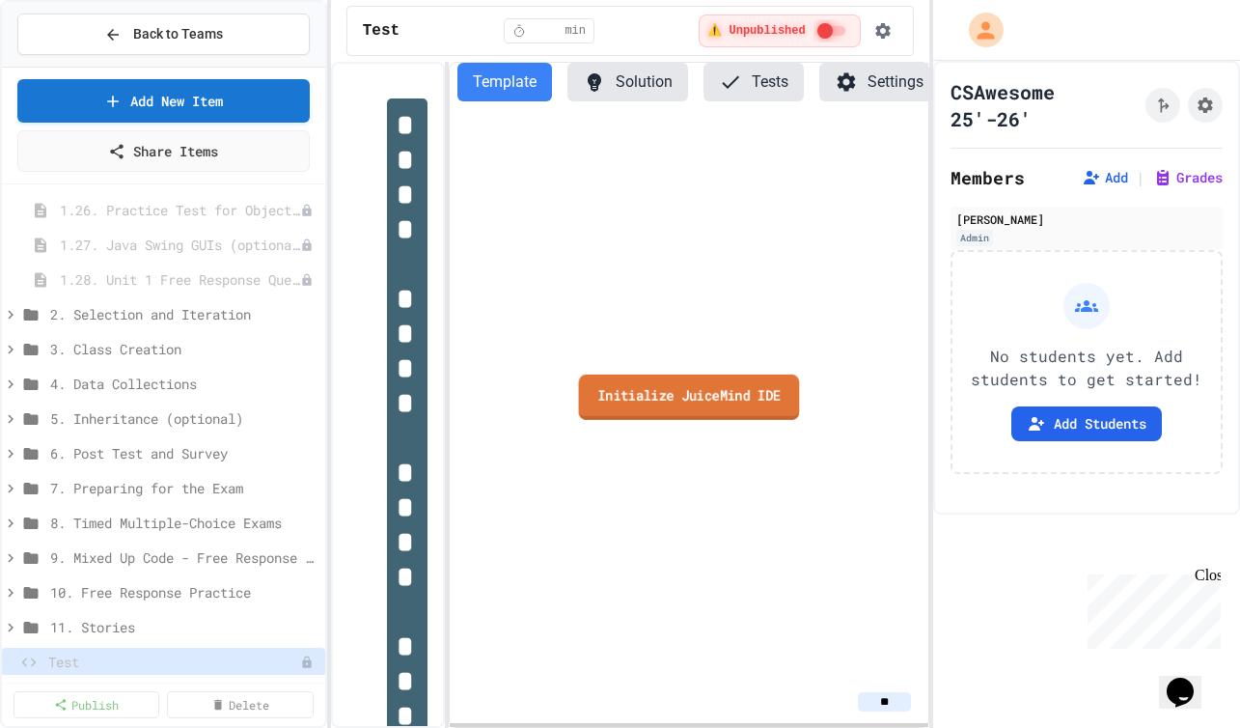
click at [663, 413] on link "Initialize JuiceMind IDE" at bounding box center [688, 396] width 221 height 45
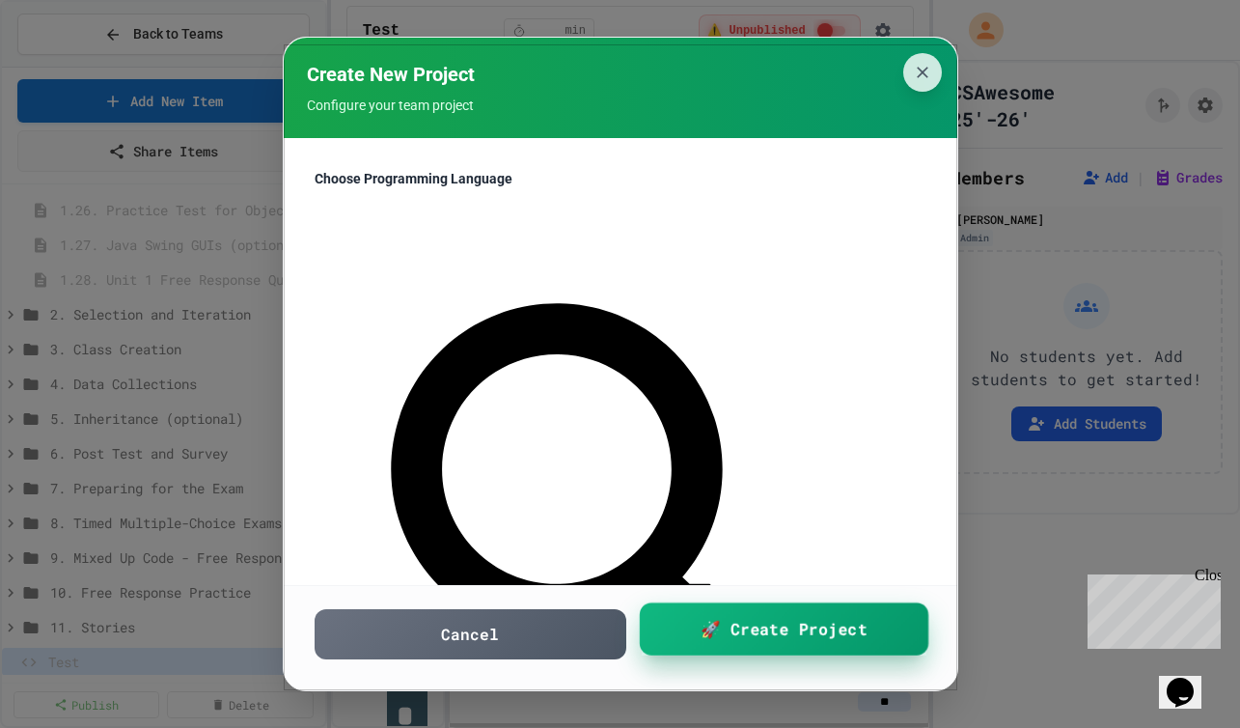
click at [754, 637] on span "🚀 Create Project" at bounding box center [784, 629] width 167 height 24
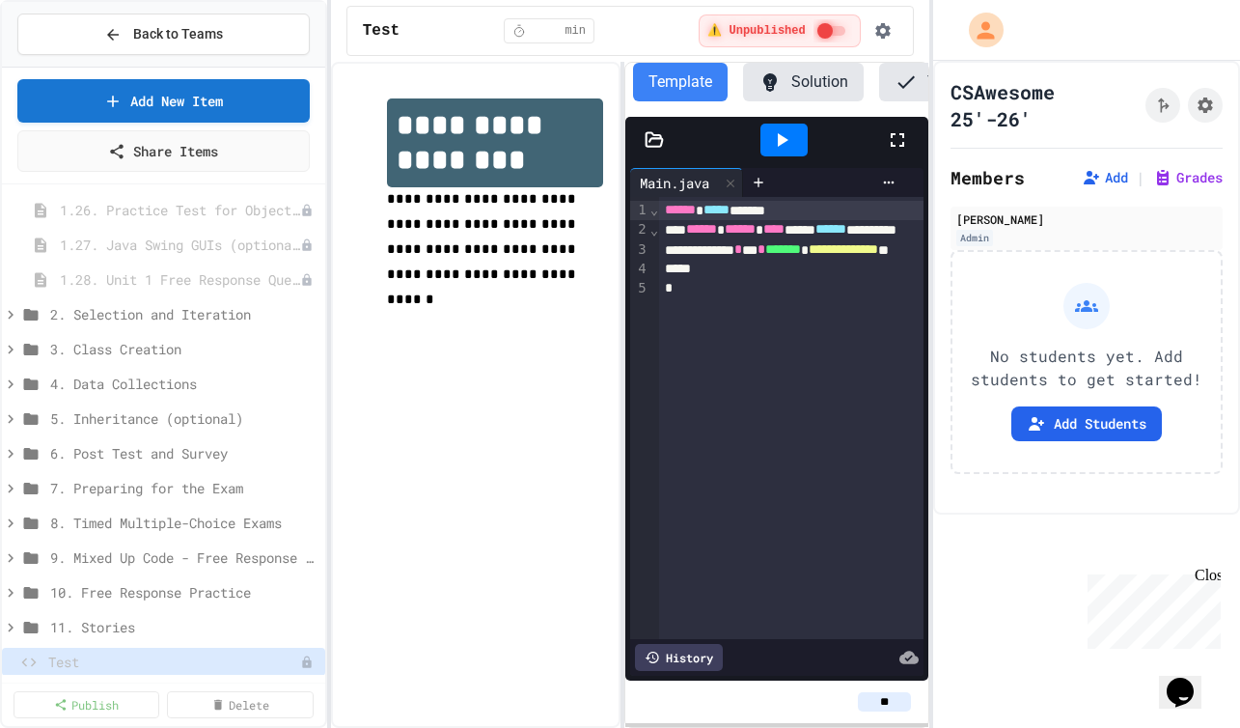
click at [626, 311] on div "**********" at bounding box center [630, 395] width 598 height 666
click at [565, 244] on span "**********" at bounding box center [483, 249] width 193 height 114
click at [491, 222] on span "**********" at bounding box center [483, 249] width 193 height 114
click at [256, 638] on button "Delete" at bounding box center [286, 630] width 122 height 35
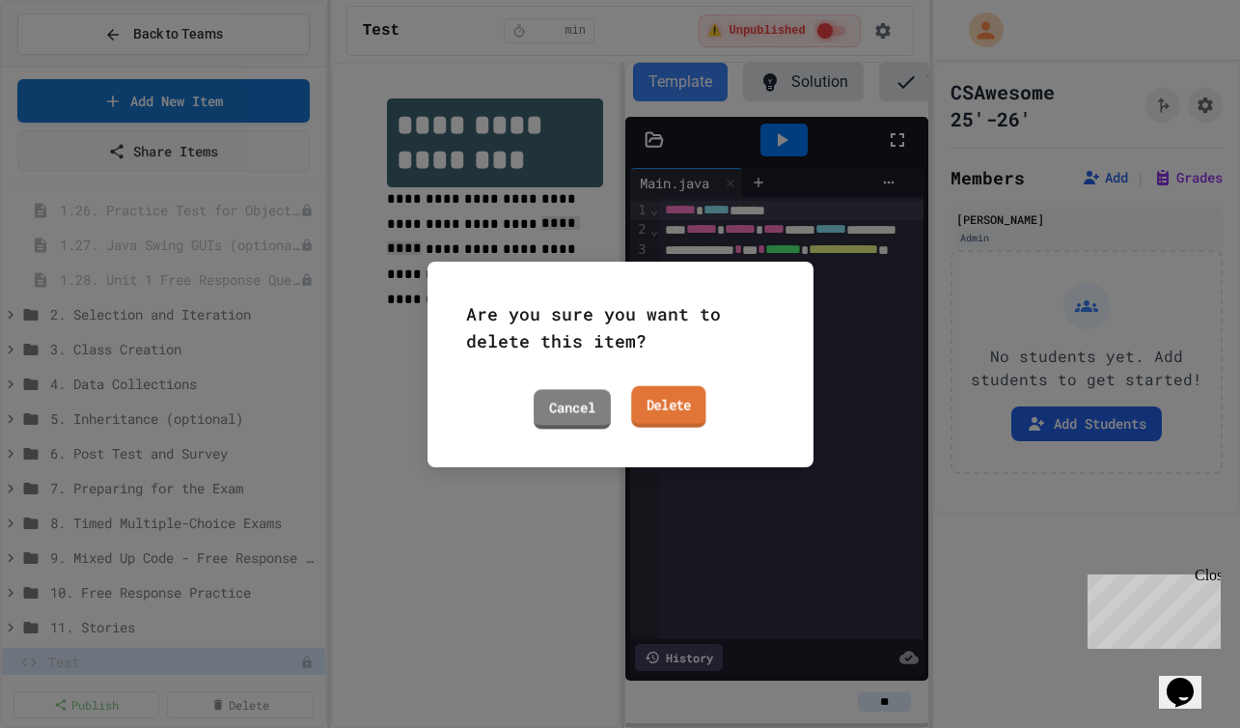
click at [678, 410] on link "Delete" at bounding box center [668, 406] width 75 height 42
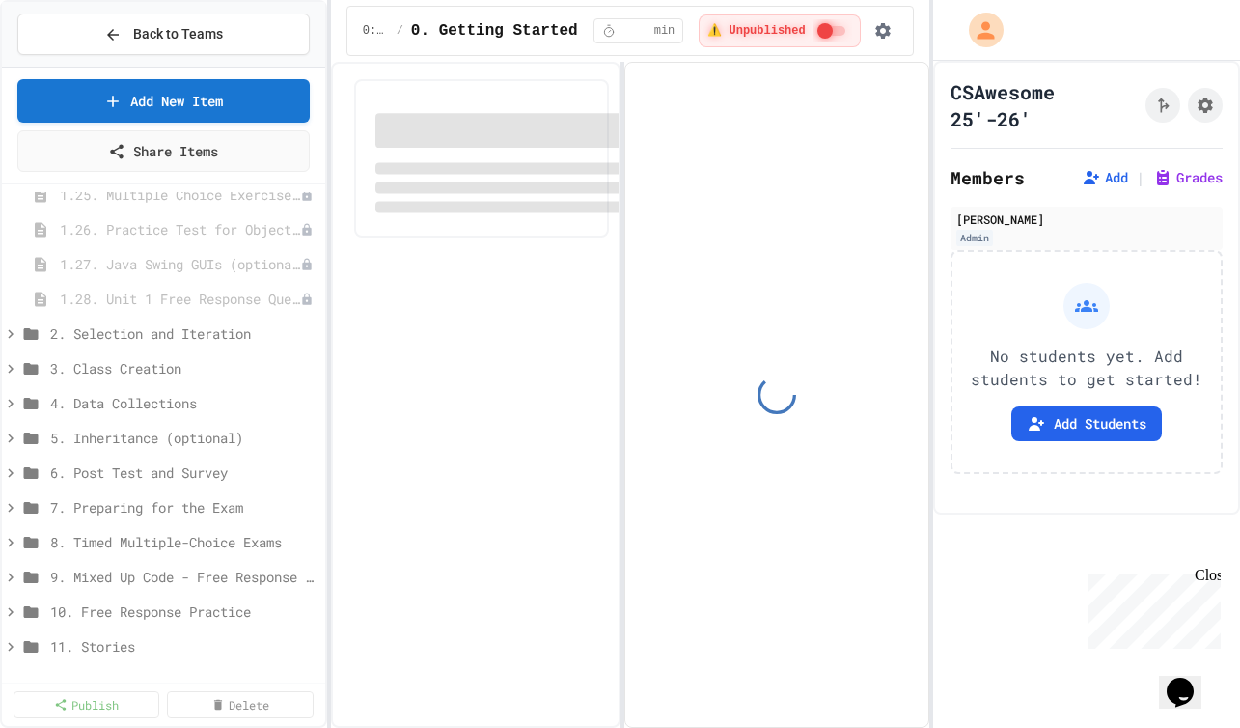
scroll to position [1201, 0]
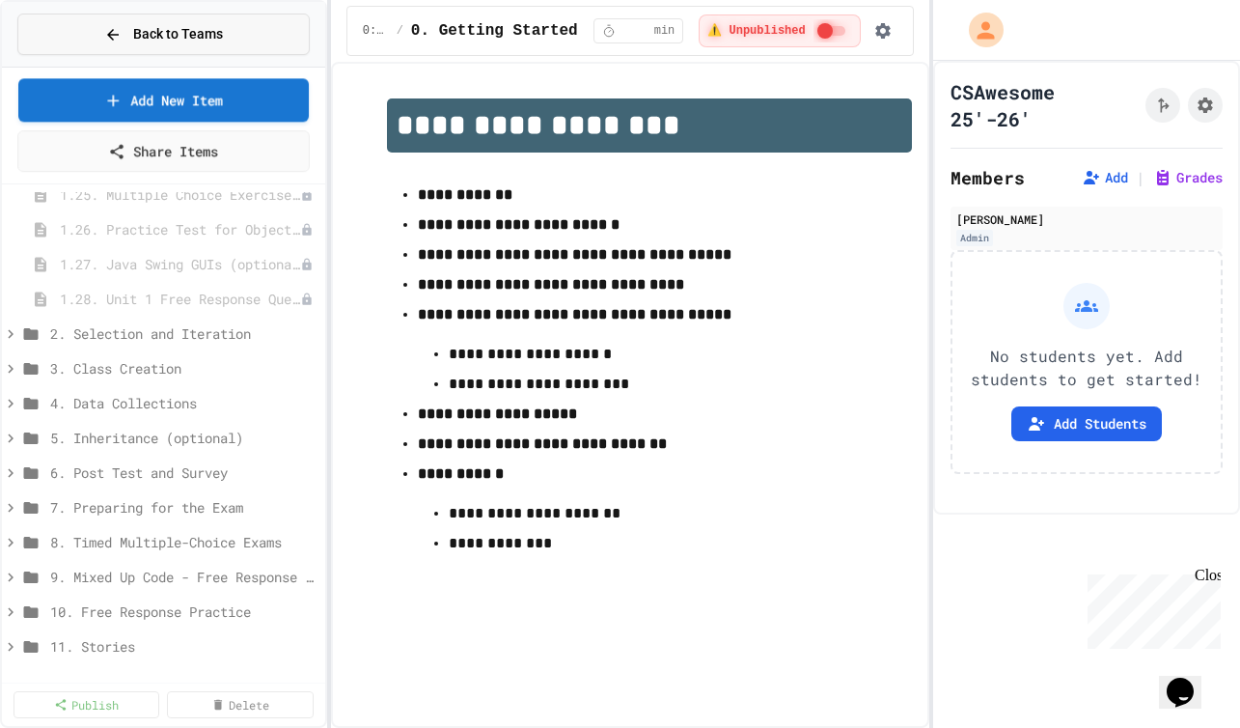
click at [163, 32] on span "Back to Teams" at bounding box center [178, 34] width 90 height 20
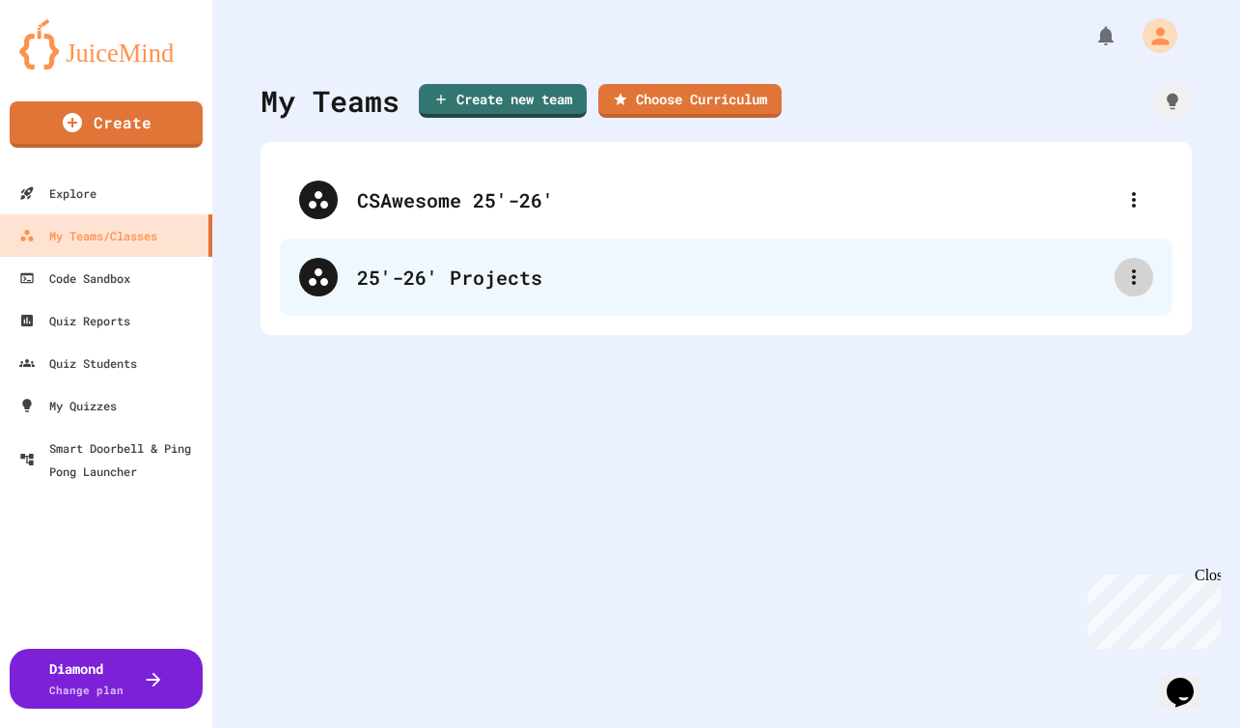
click at [1135, 285] on div at bounding box center [1134, 277] width 39 height 39
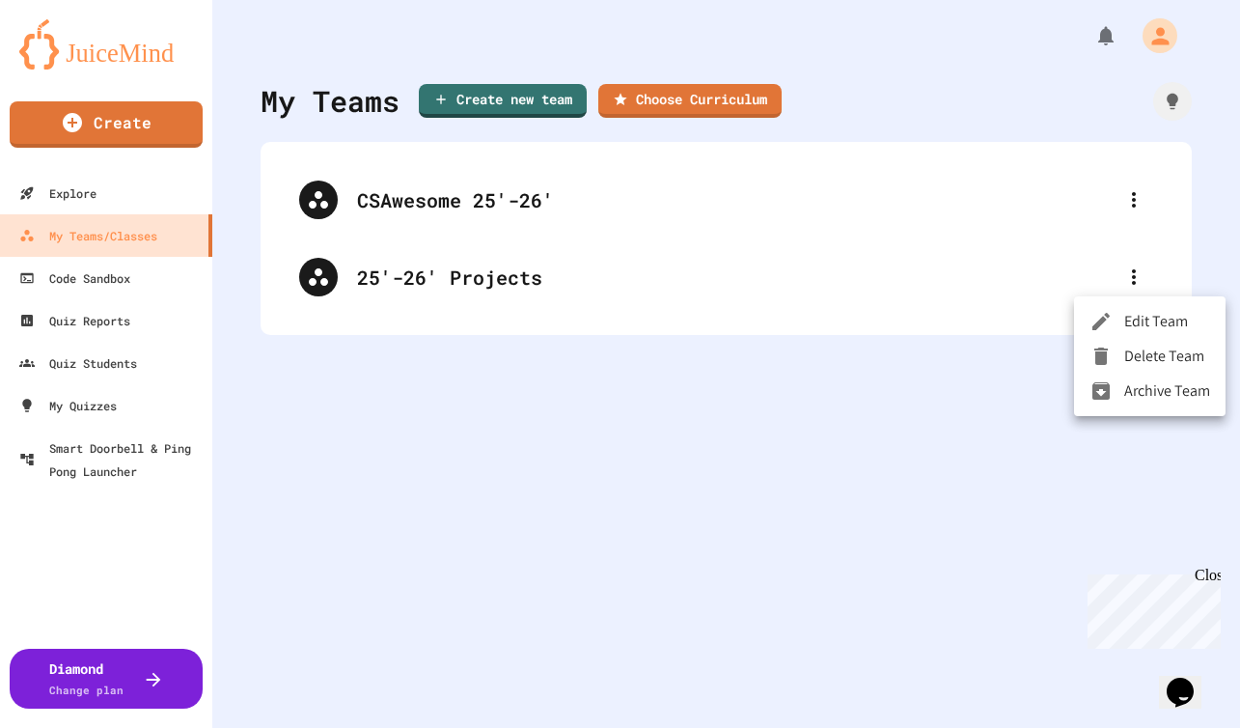
click at [1140, 353] on li "Delete Team" at bounding box center [1150, 356] width 152 height 35
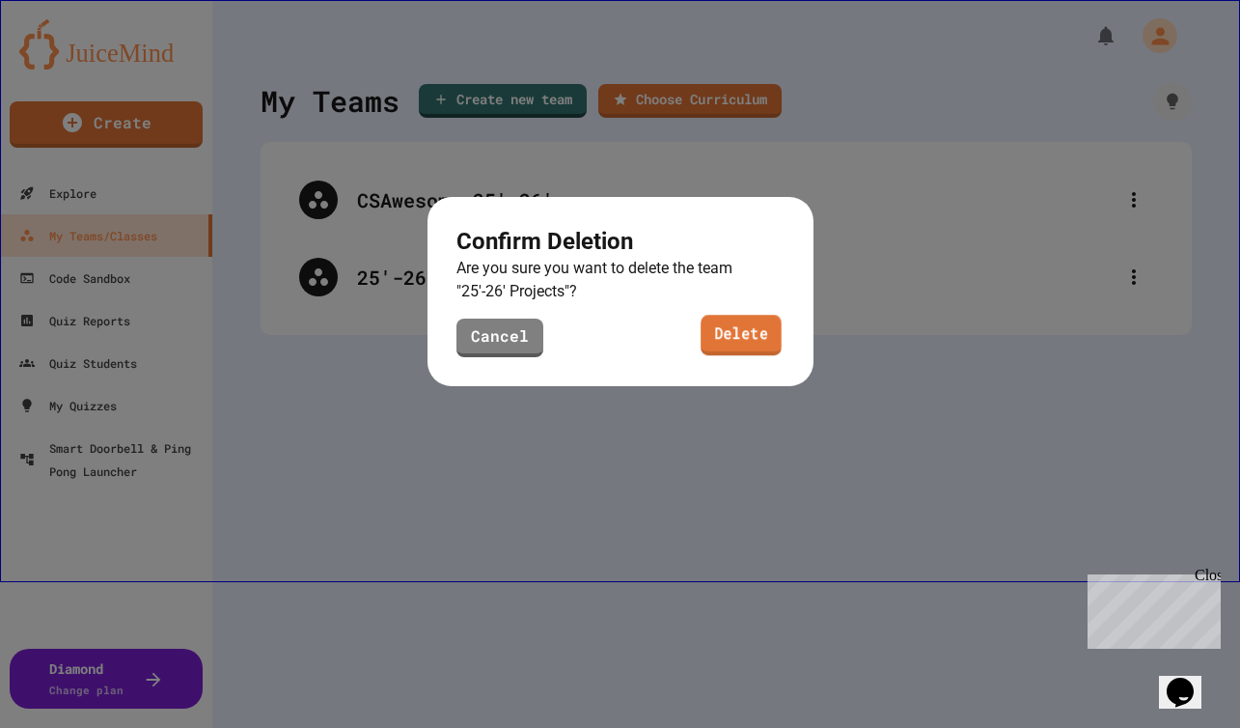
click at [722, 332] on link "Delete" at bounding box center [741, 335] width 81 height 41
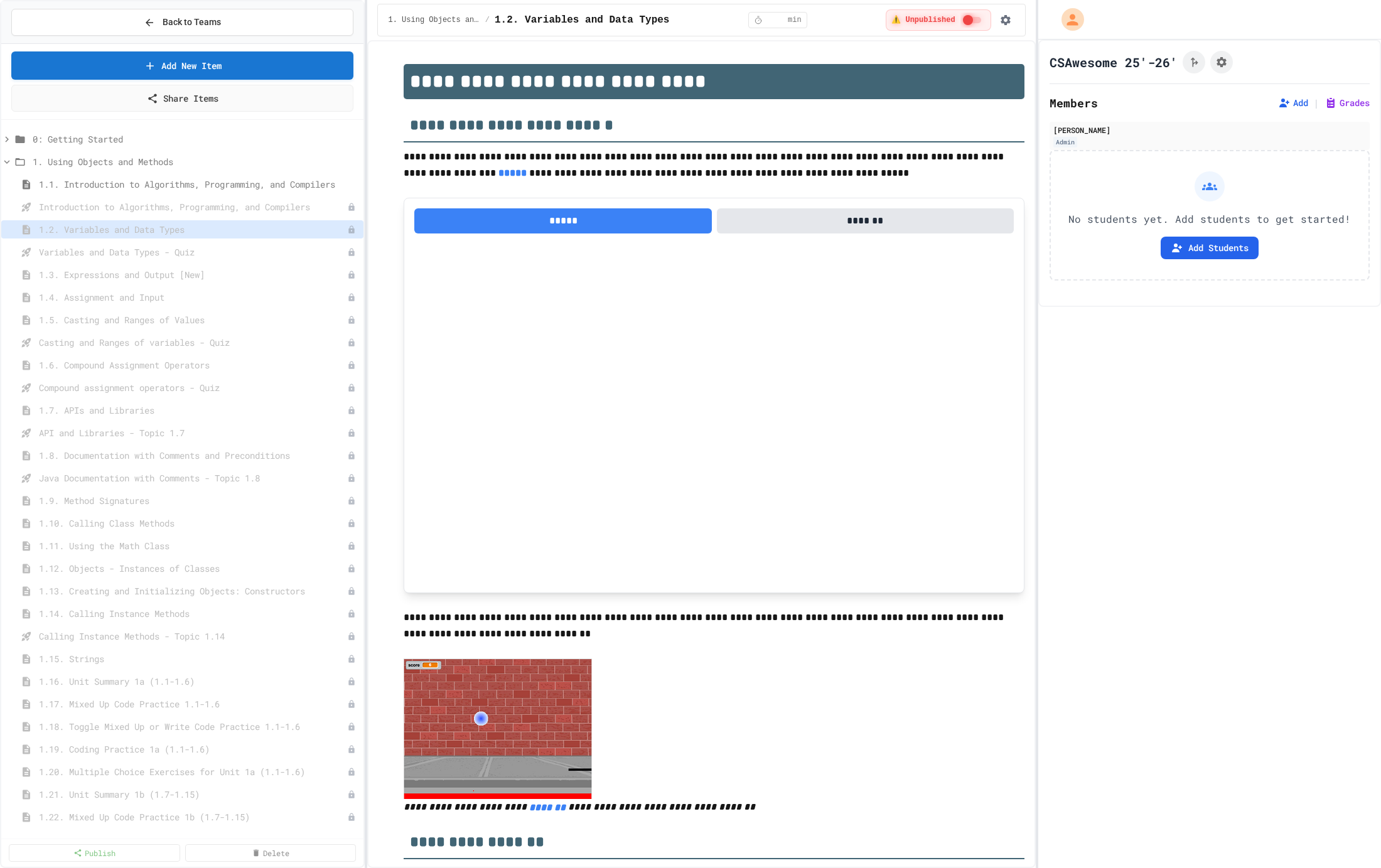
select select "***"
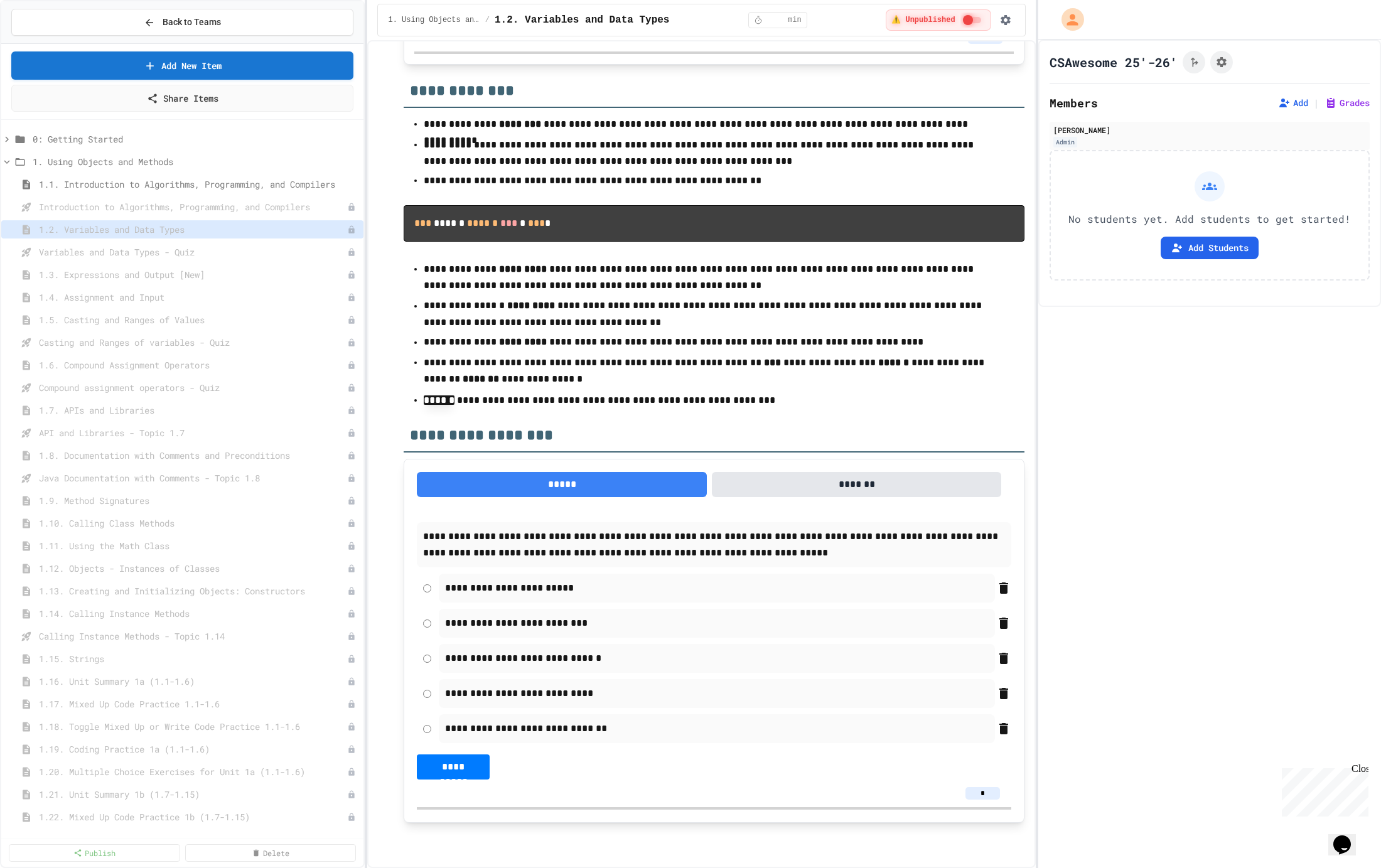
scroll to position [10962, 0]
type textarea "*"
